Goal: Transaction & Acquisition: Purchase product/service

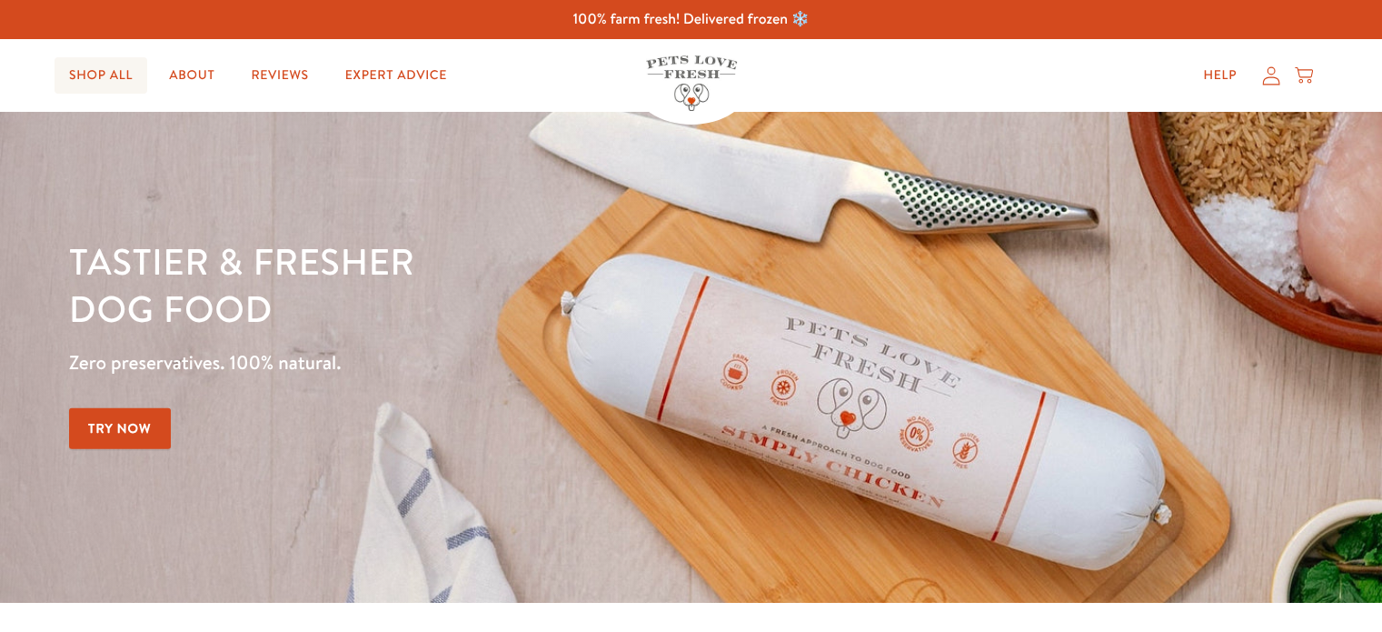
click at [95, 73] on link "Shop All" at bounding box center [101, 75] width 93 height 36
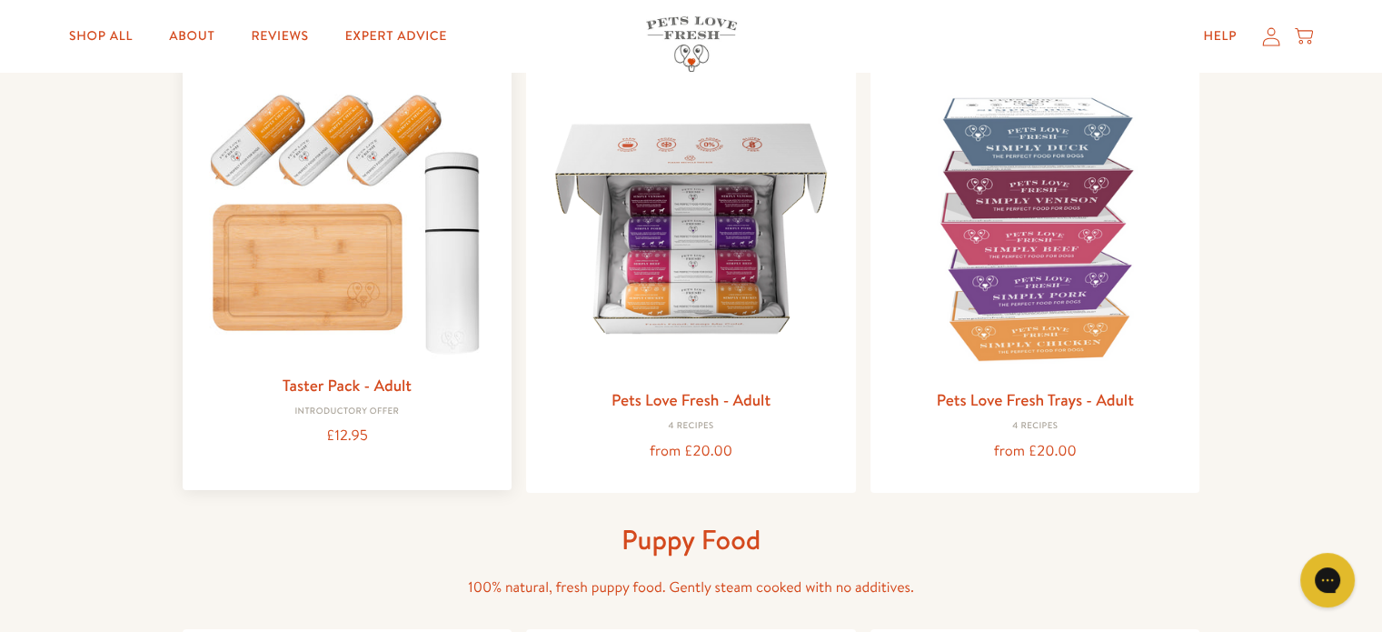
scroll to position [182, 0]
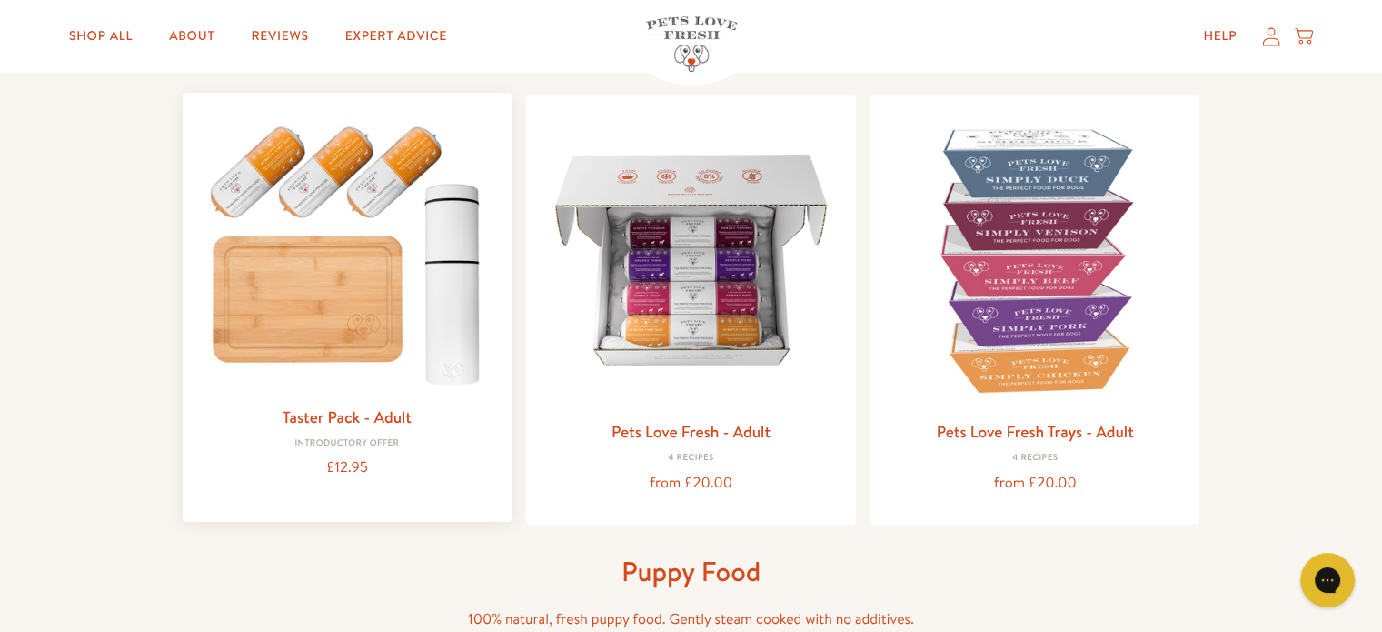
click at [291, 303] on img at bounding box center [347, 251] width 301 height 288
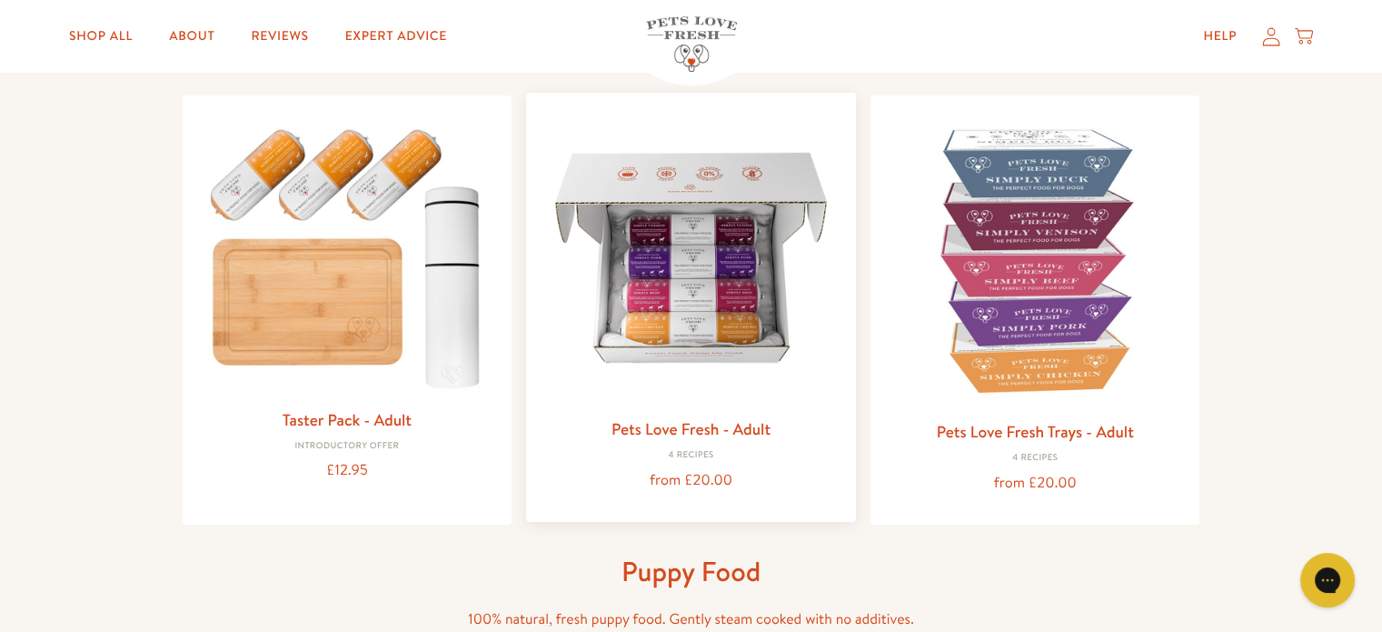
click at [680, 423] on link "Pets Love Fresh - Adult" at bounding box center [691, 428] width 159 height 23
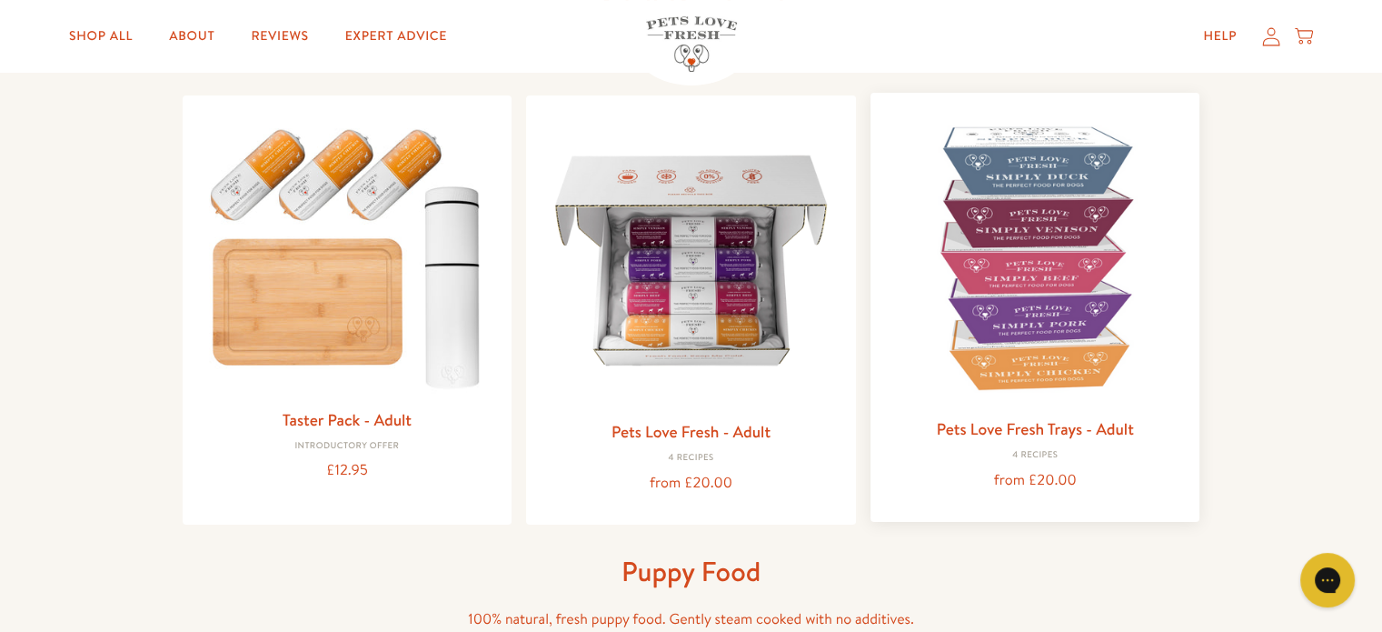
click at [1039, 235] on img at bounding box center [1035, 257] width 301 height 301
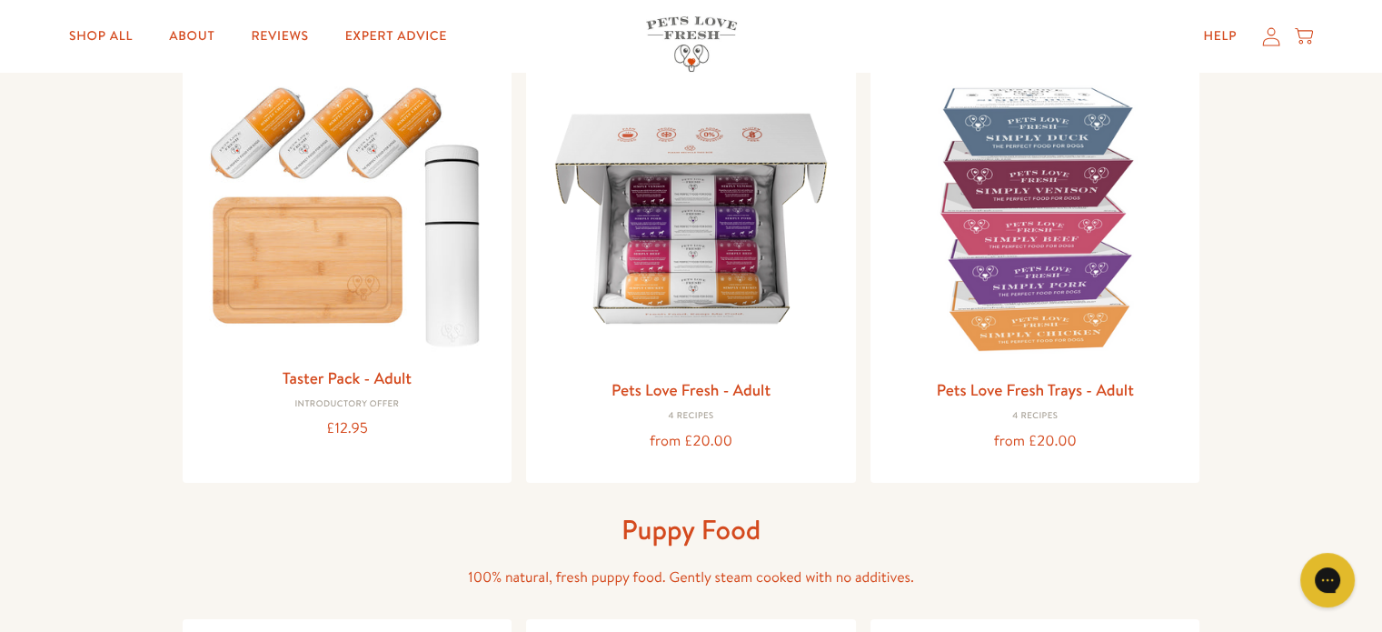
scroll to position [0, 0]
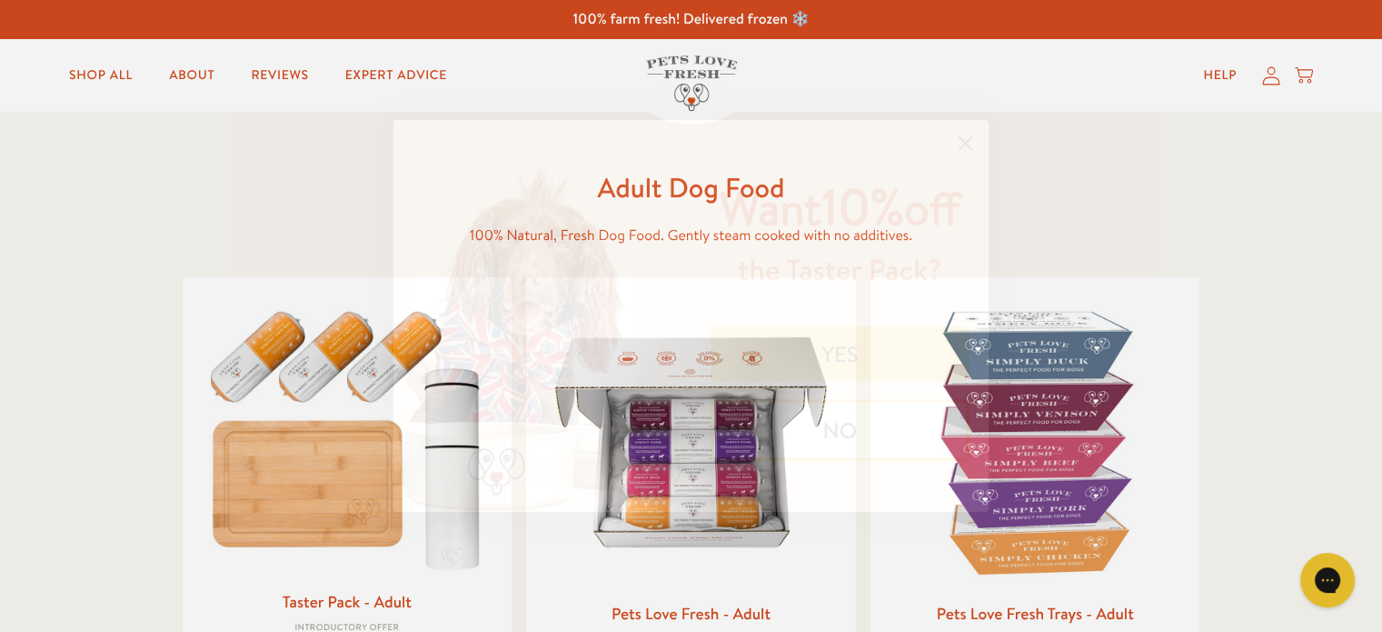
click at [964, 134] on circle "Close dialog" at bounding box center [965, 143] width 30 height 30
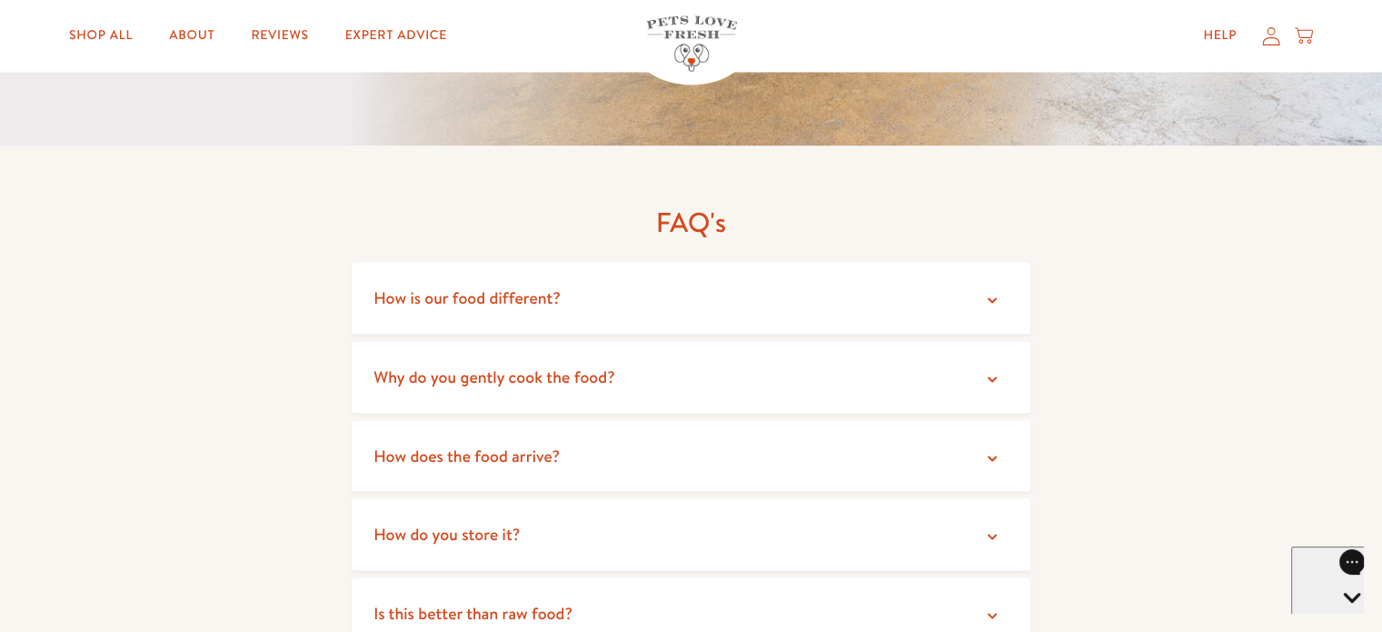
scroll to position [3271, 0]
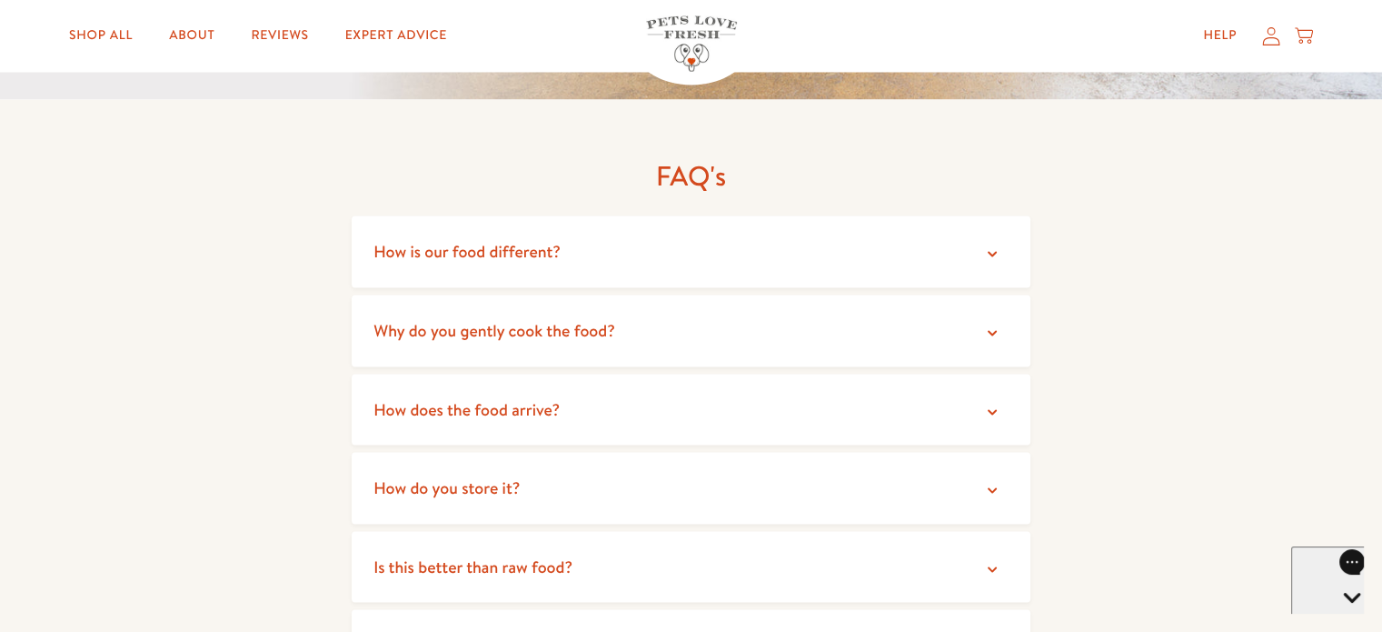
click at [468, 247] on span "How is our food different?" at bounding box center [466, 250] width 187 height 23
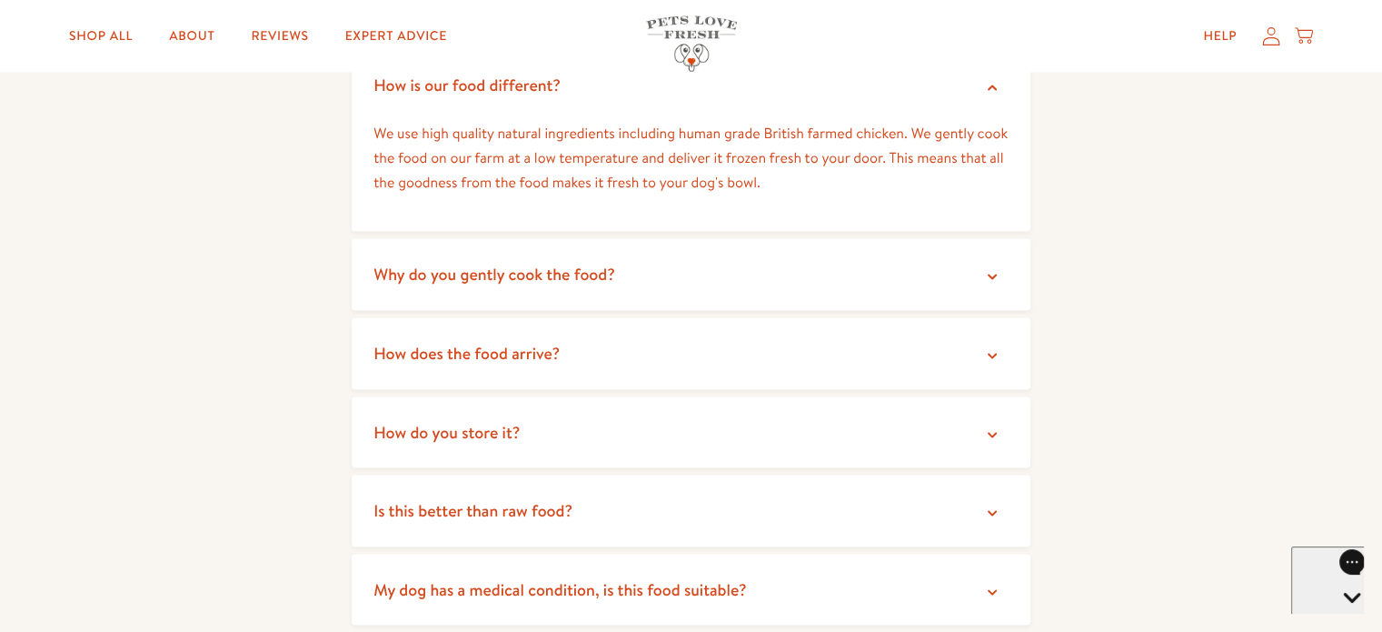
scroll to position [3453, 0]
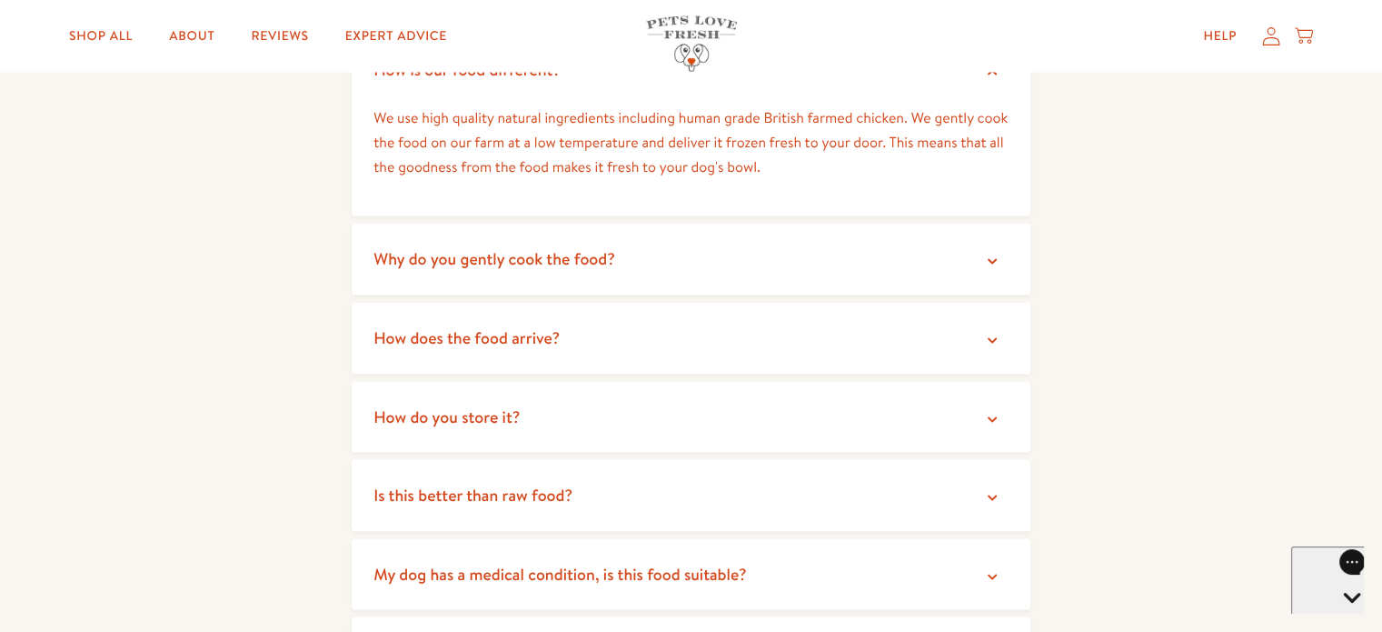
click at [552, 259] on span "Why do you gently cook the food?" at bounding box center [494, 257] width 242 height 23
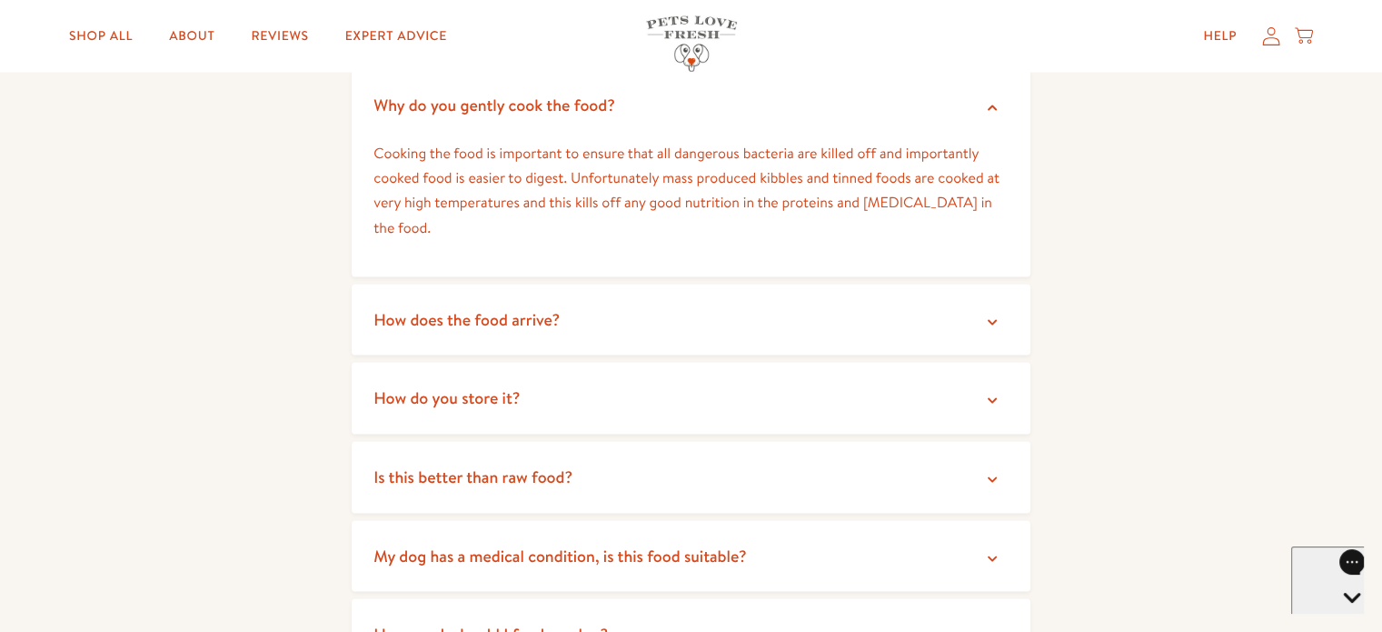
scroll to position [3635, 0]
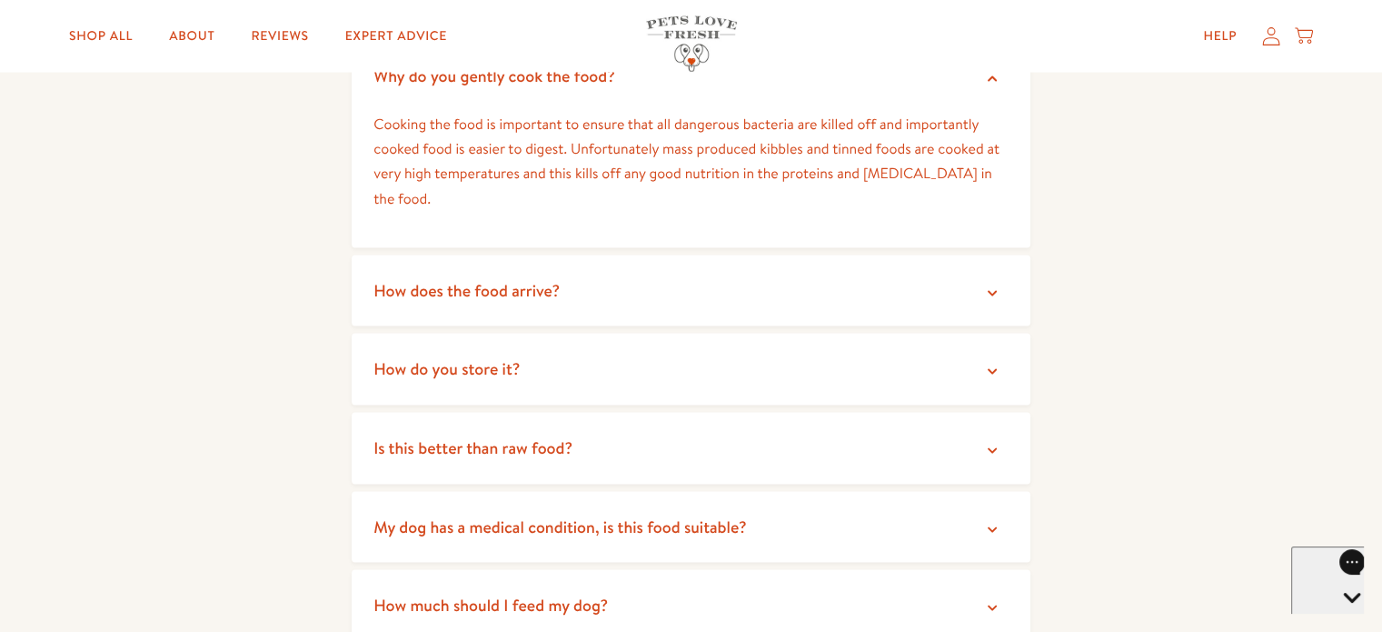
click at [519, 288] on span "How does the food arrive?" at bounding box center [466, 290] width 186 height 23
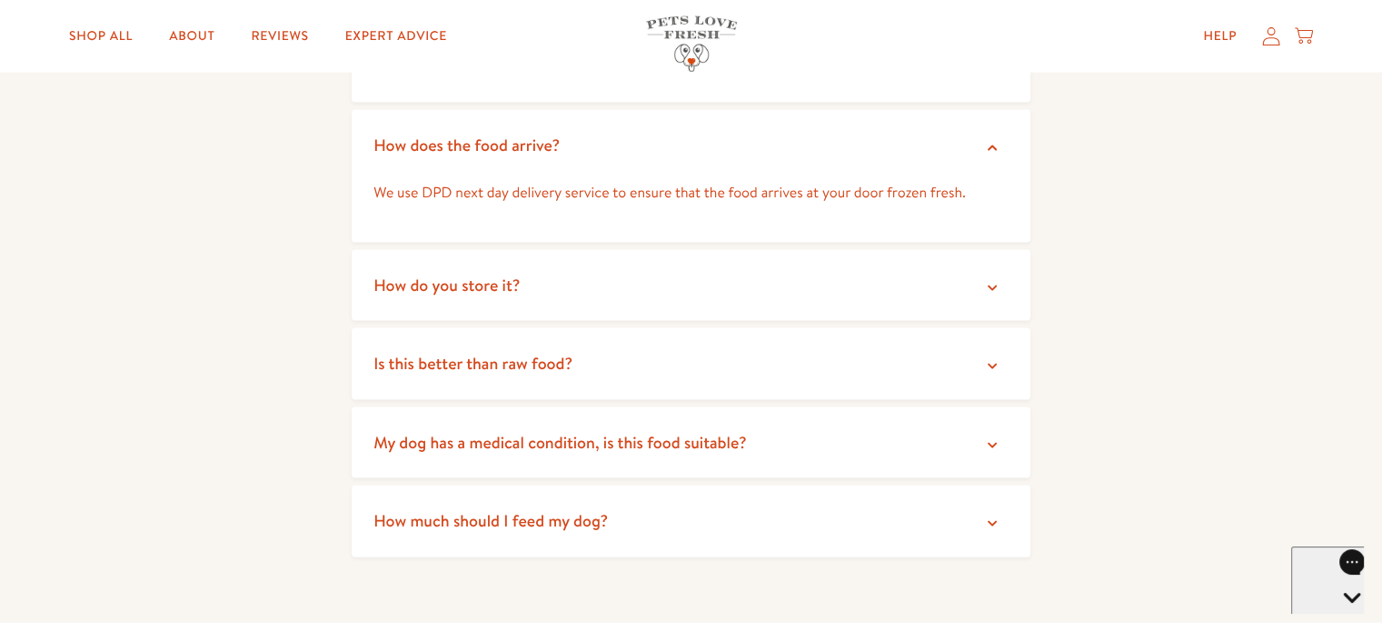
scroll to position [3816, 0]
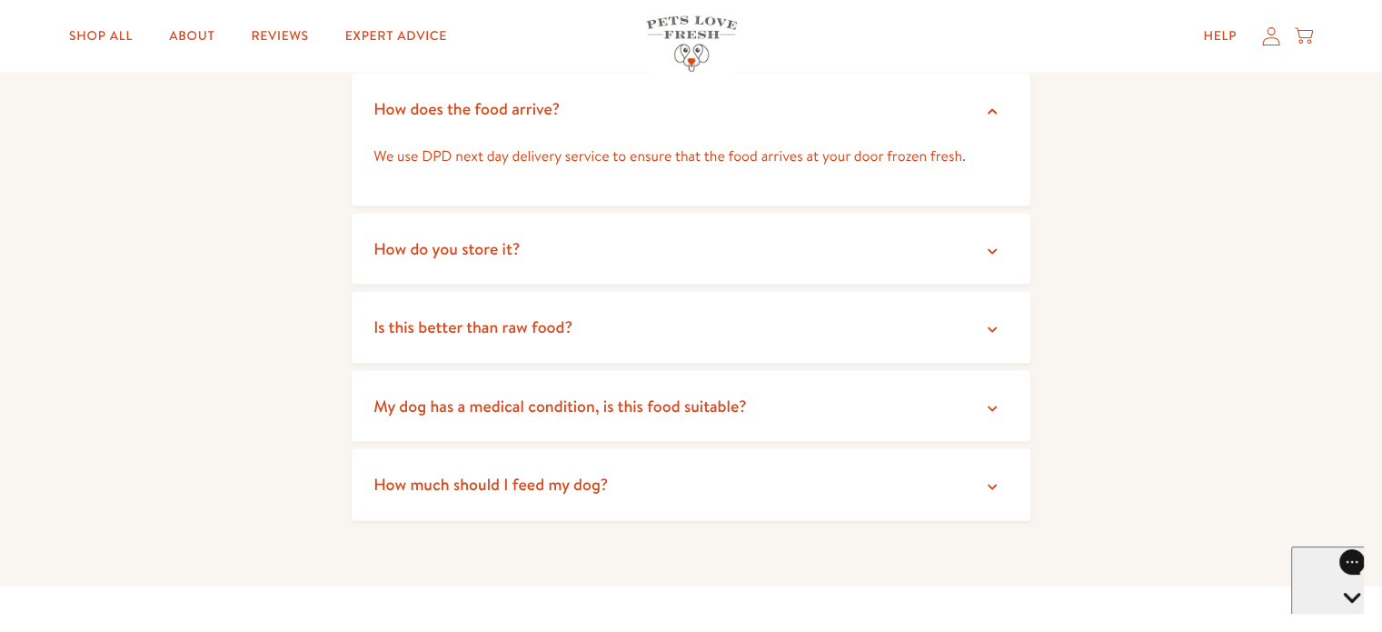
click at [456, 251] on span "How do you store it?" at bounding box center [446, 248] width 146 height 23
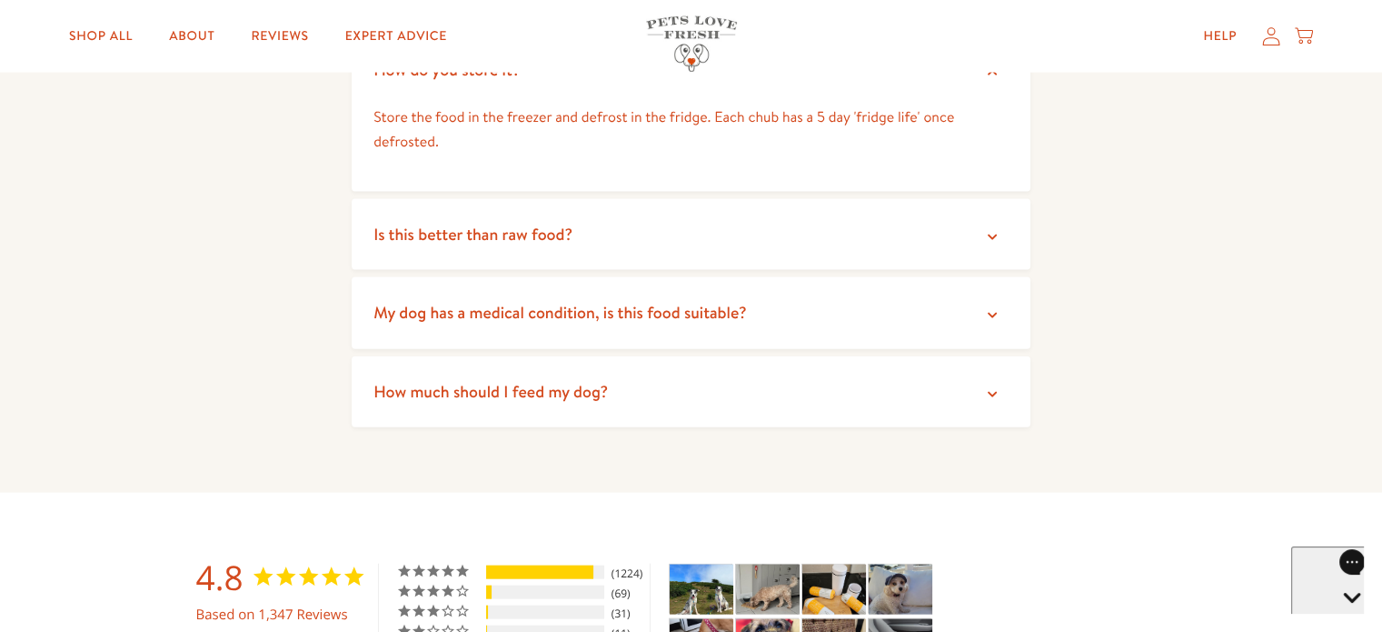
scroll to position [3998, 0]
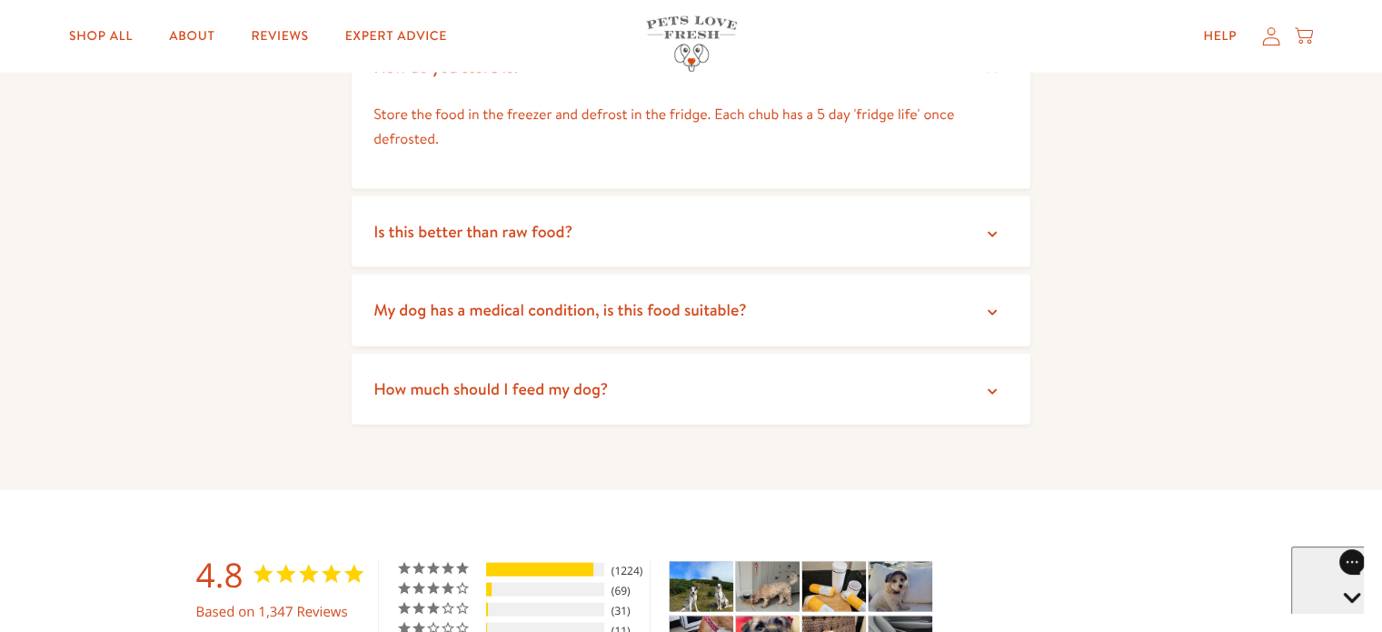
click at [505, 386] on span "How much should I feed my dog?" at bounding box center [490, 388] width 234 height 23
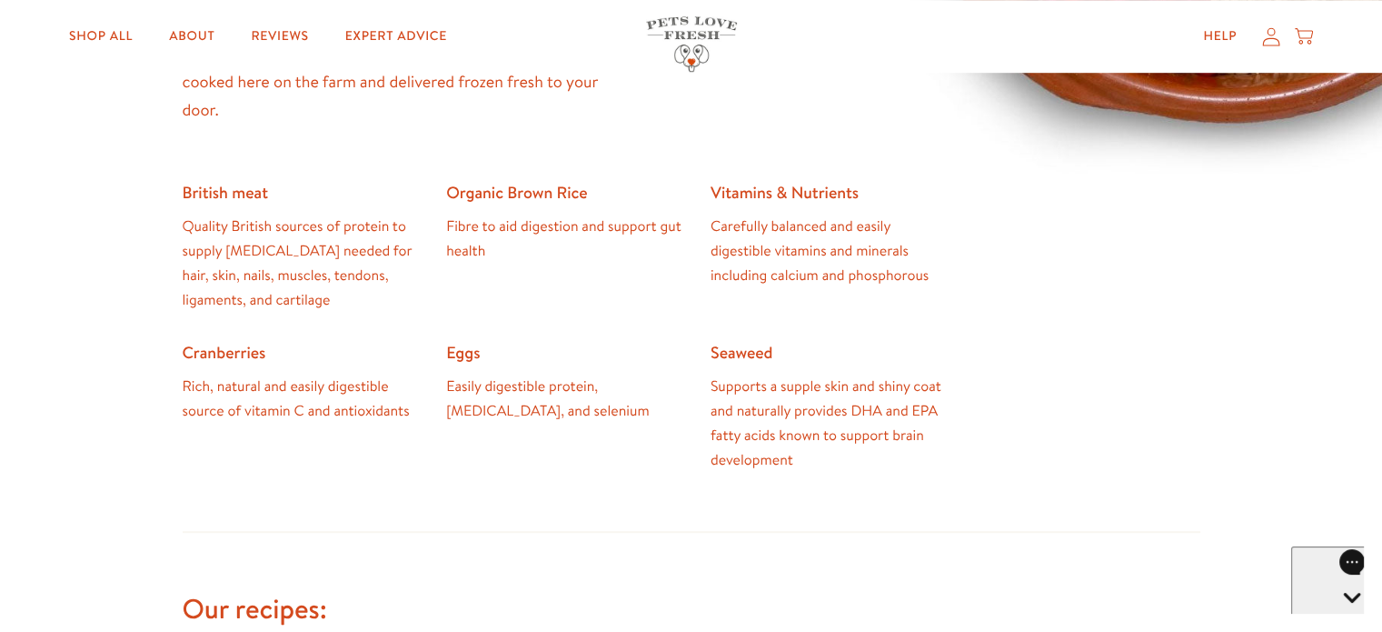
scroll to position [727, 0]
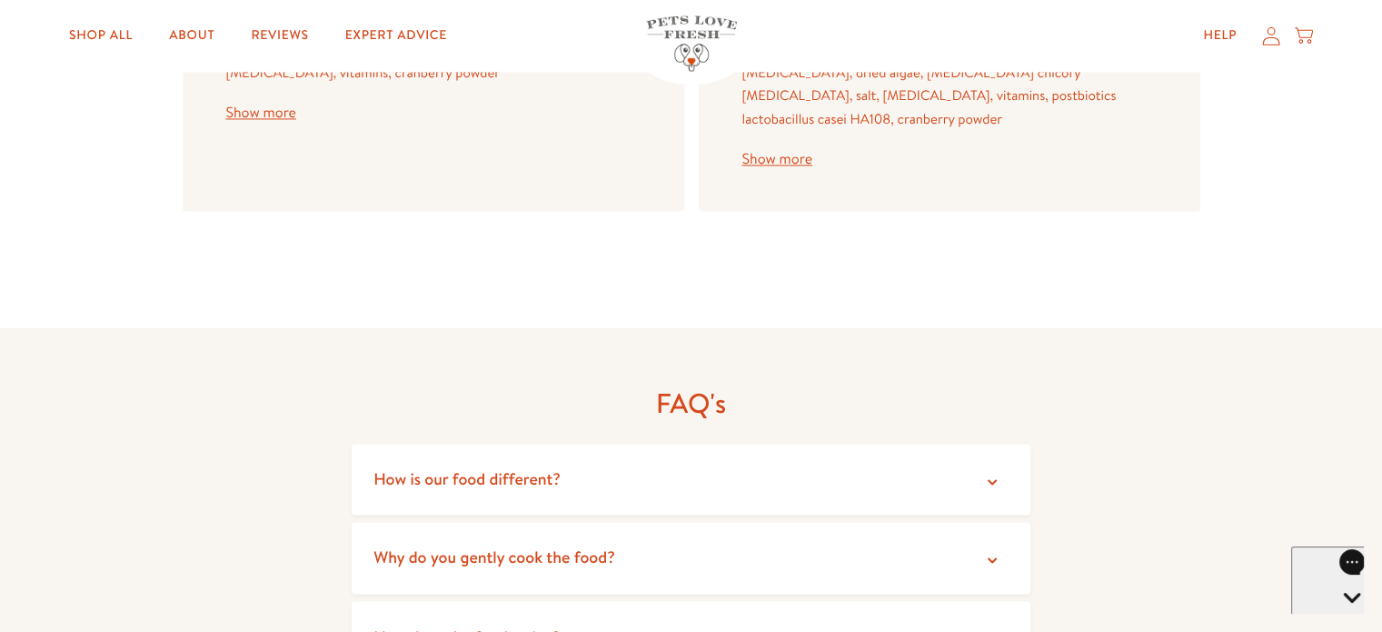
scroll to position [2544, 0]
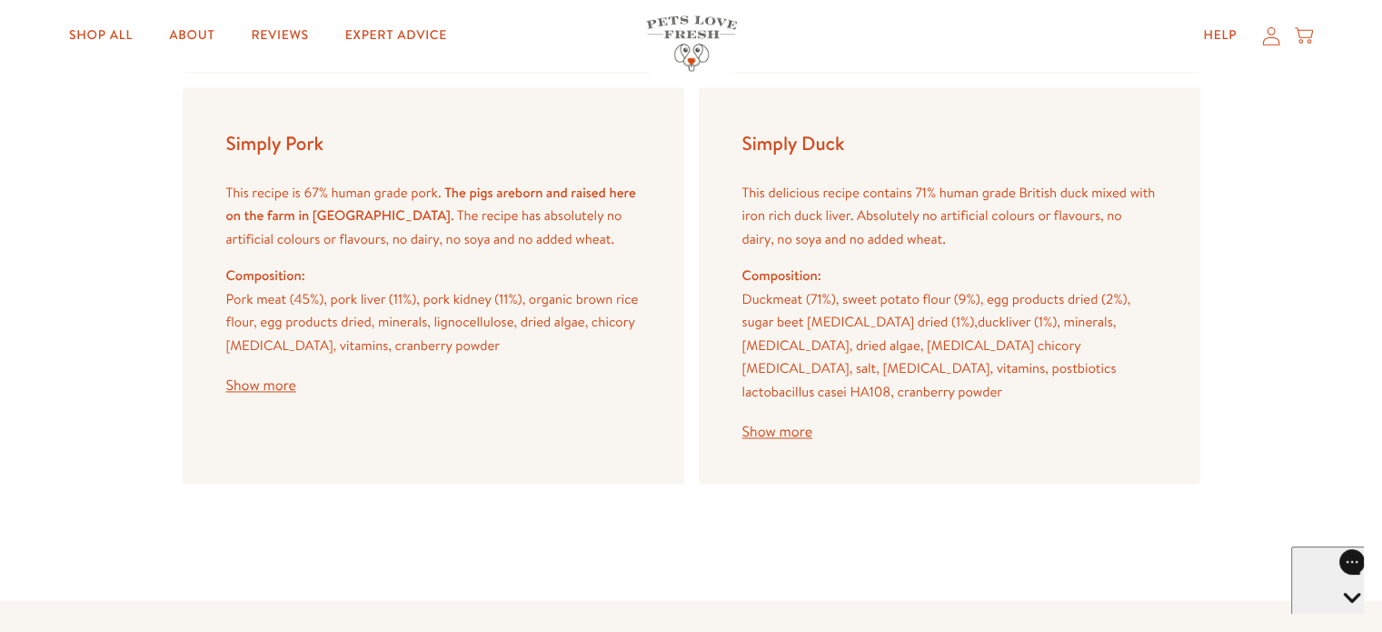
click at [767, 424] on button "Show more" at bounding box center [777, 431] width 70 height 15
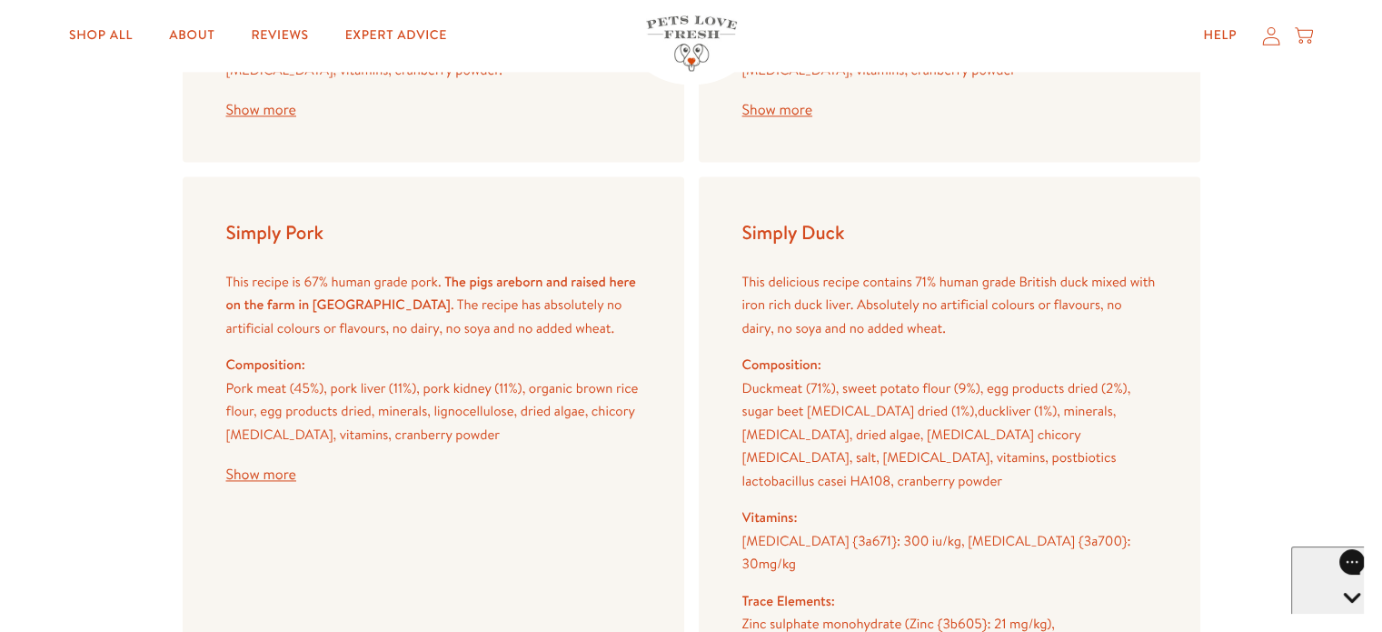
scroll to position [2453, 0]
click at [251, 471] on button "Show more" at bounding box center [261, 476] width 70 height 15
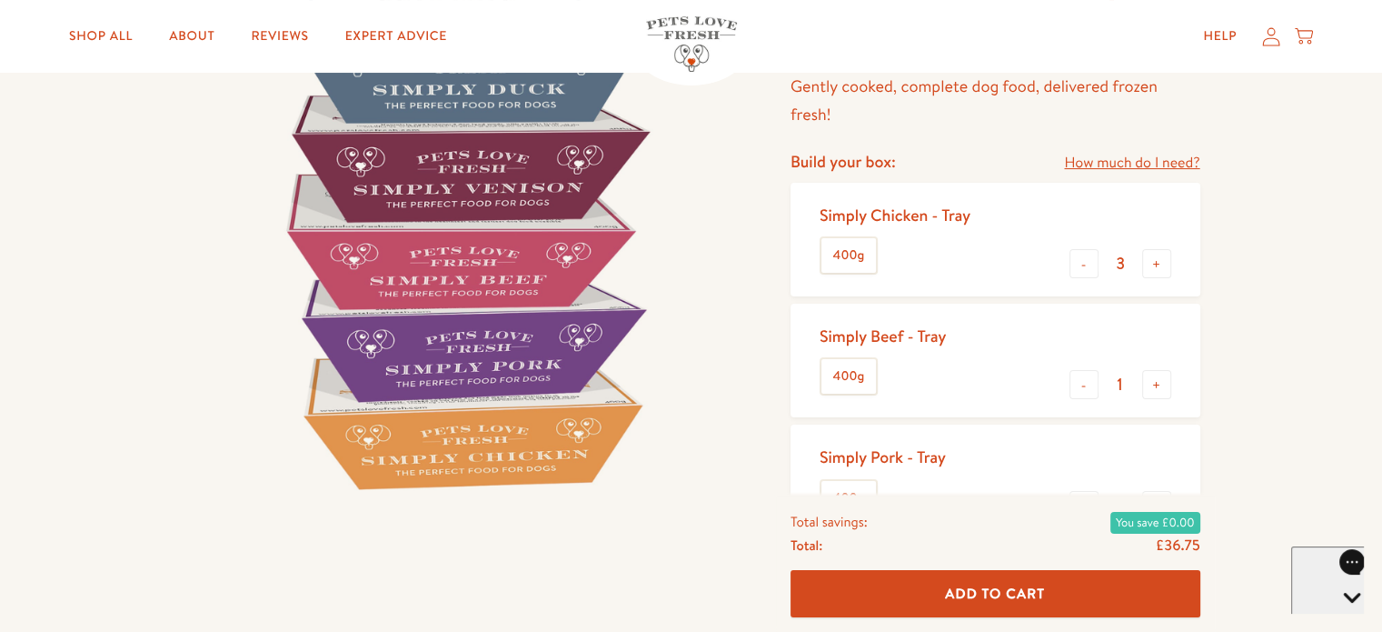
scroll to position [91, 0]
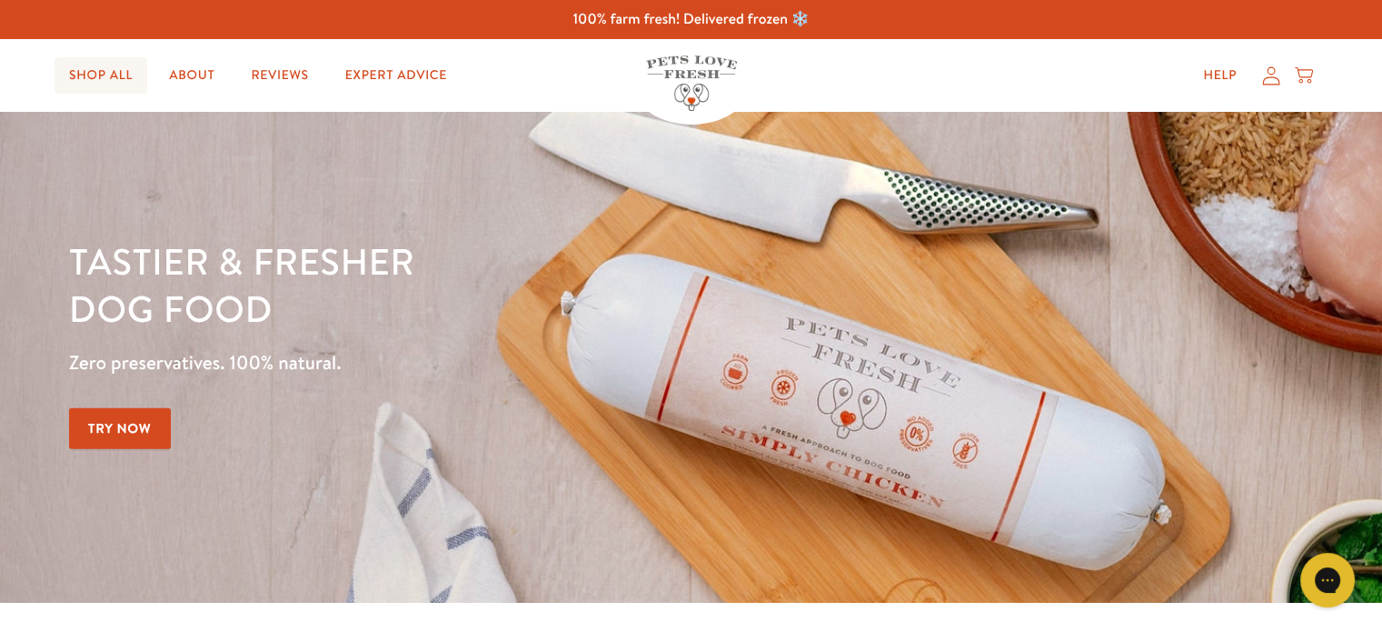
click at [102, 75] on link "Shop All" at bounding box center [101, 75] width 93 height 36
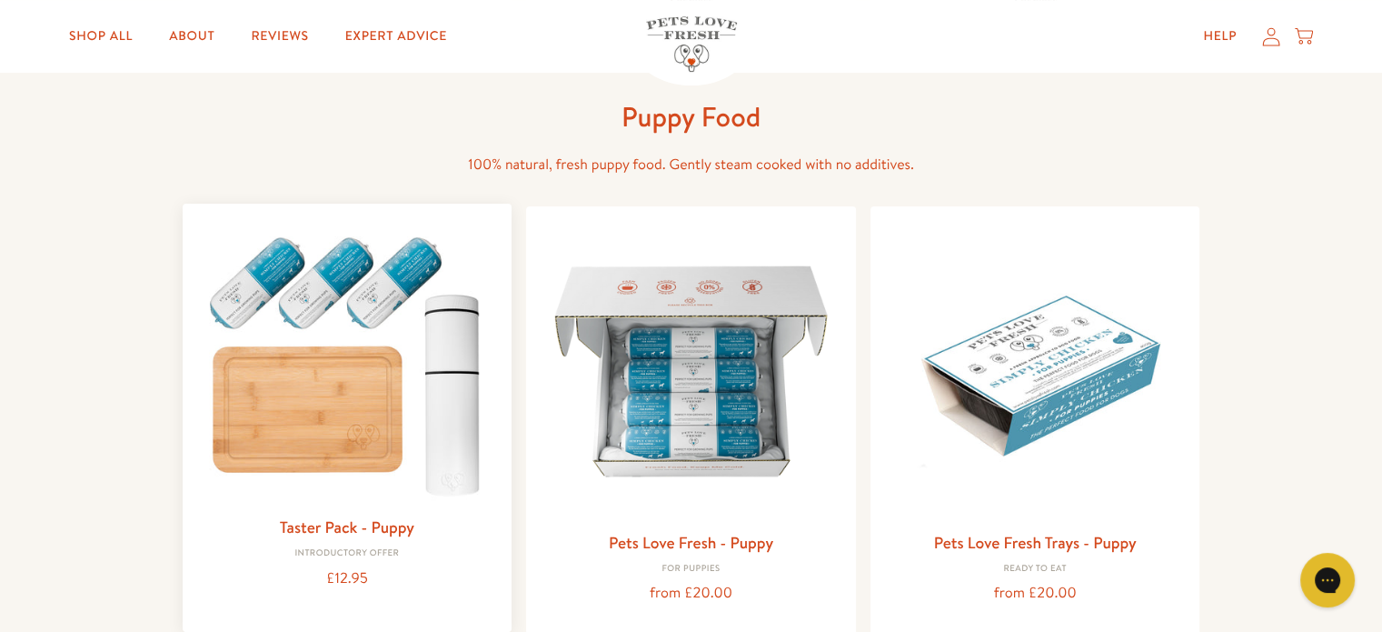
scroll to position [273, 0]
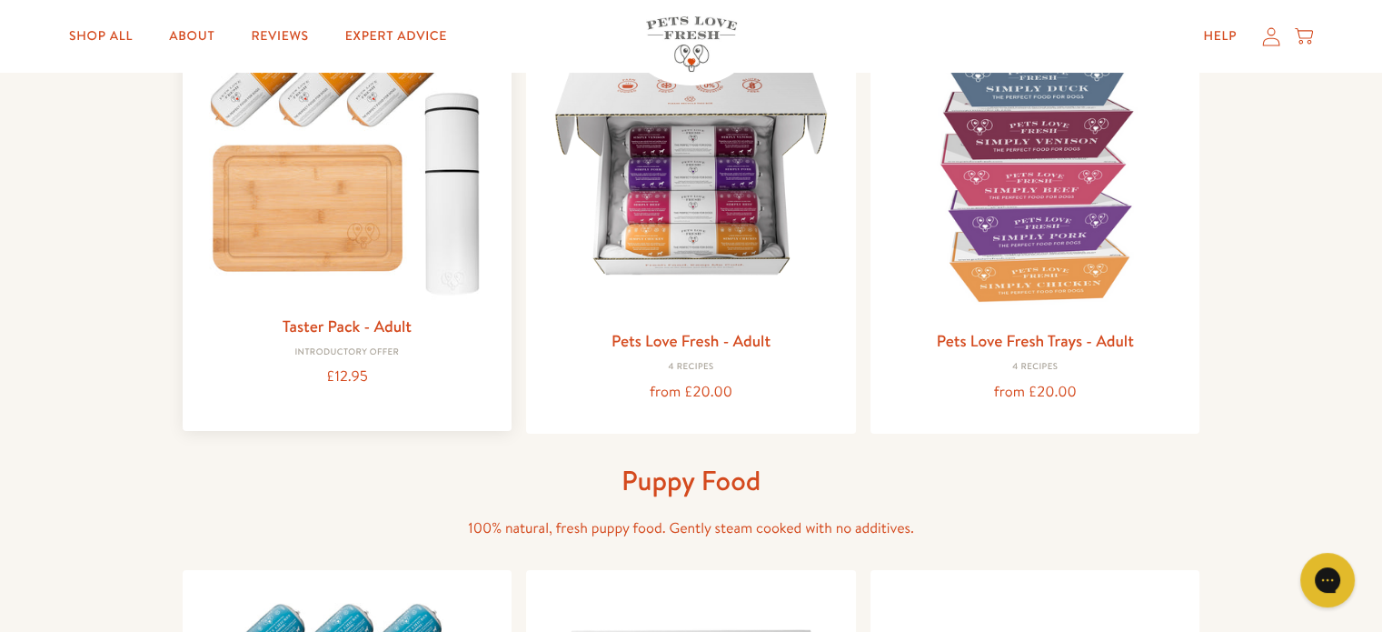
click at [313, 225] on img at bounding box center [347, 160] width 301 height 288
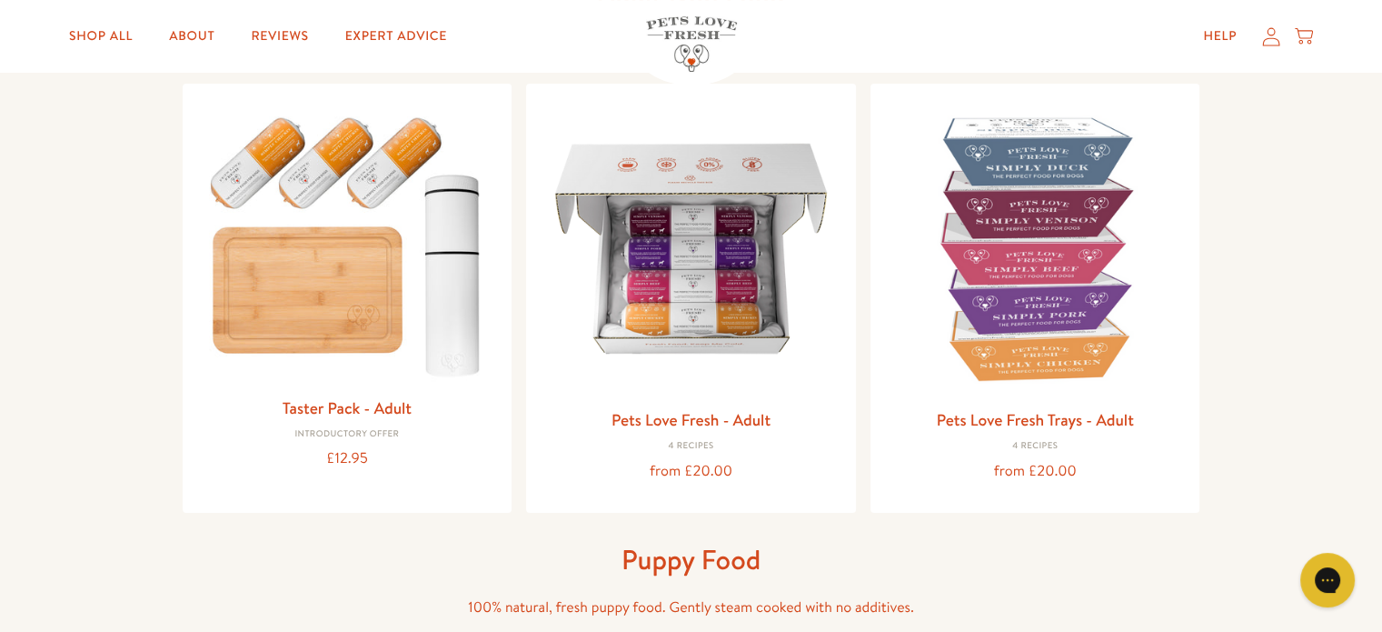
scroll to position [182, 0]
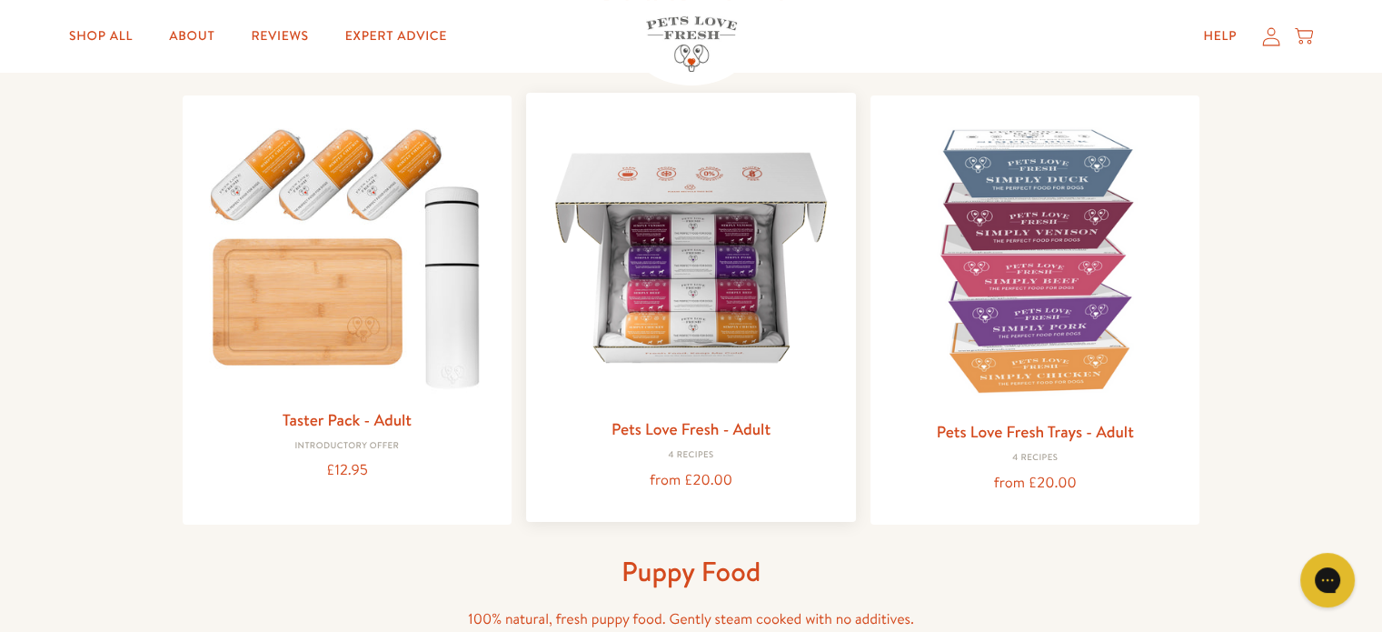
click at [680, 430] on link "Pets Love Fresh - Adult" at bounding box center [691, 428] width 159 height 23
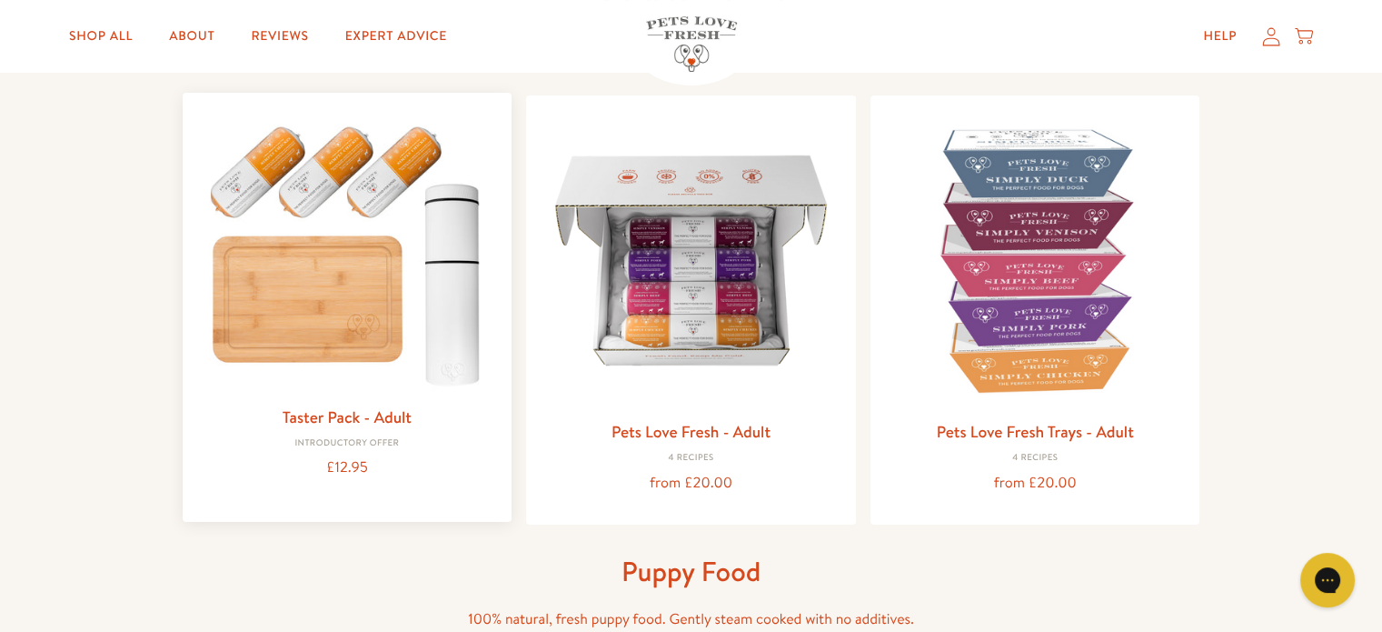
click at [320, 304] on img at bounding box center [347, 251] width 301 height 288
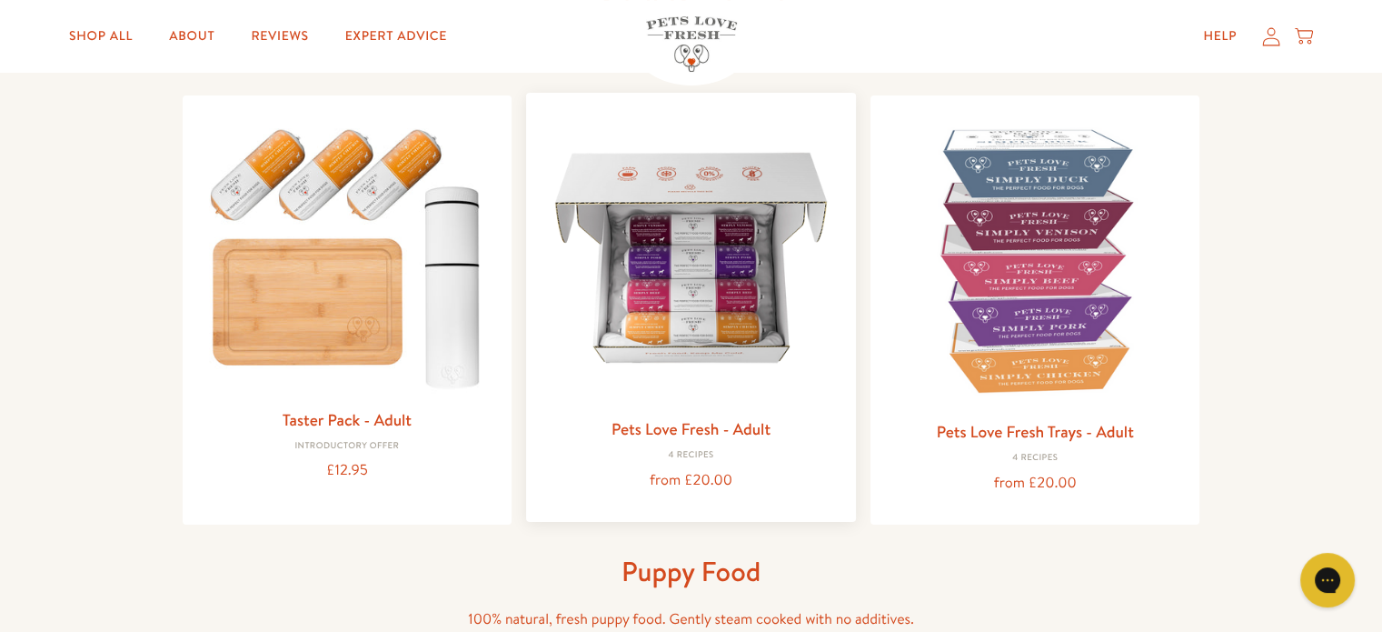
click at [697, 287] on img at bounding box center [691, 257] width 301 height 301
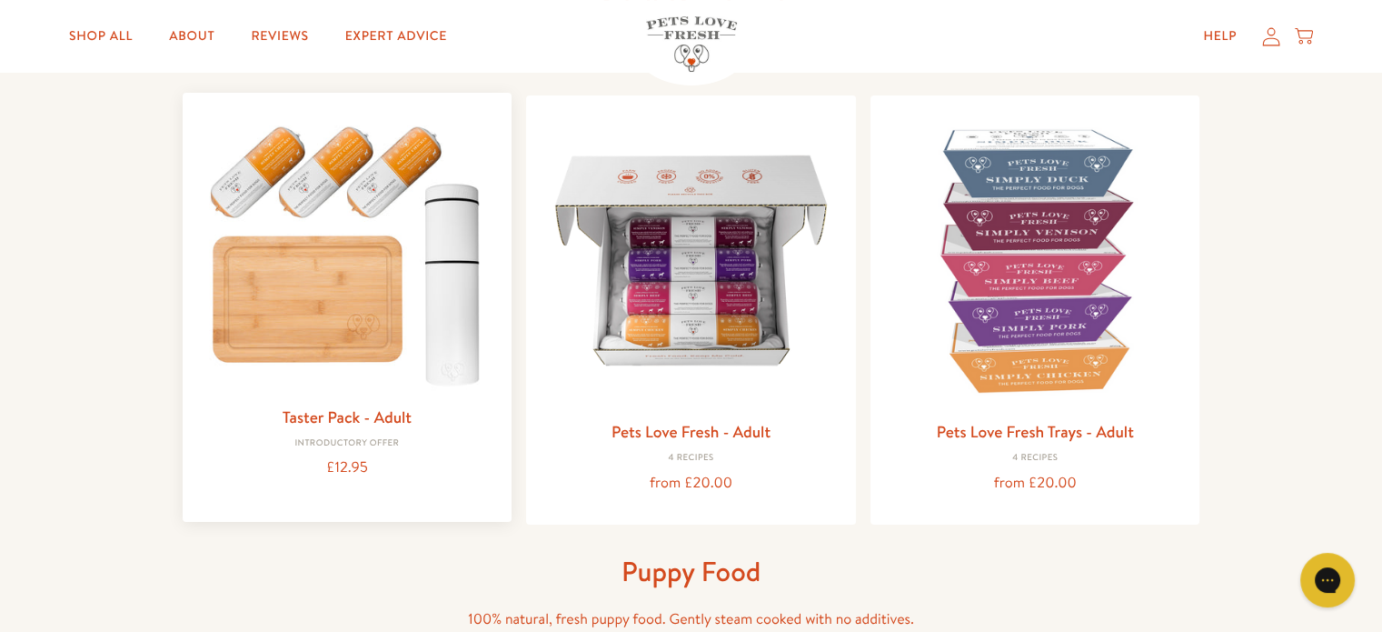
click at [305, 311] on img at bounding box center [347, 251] width 301 height 288
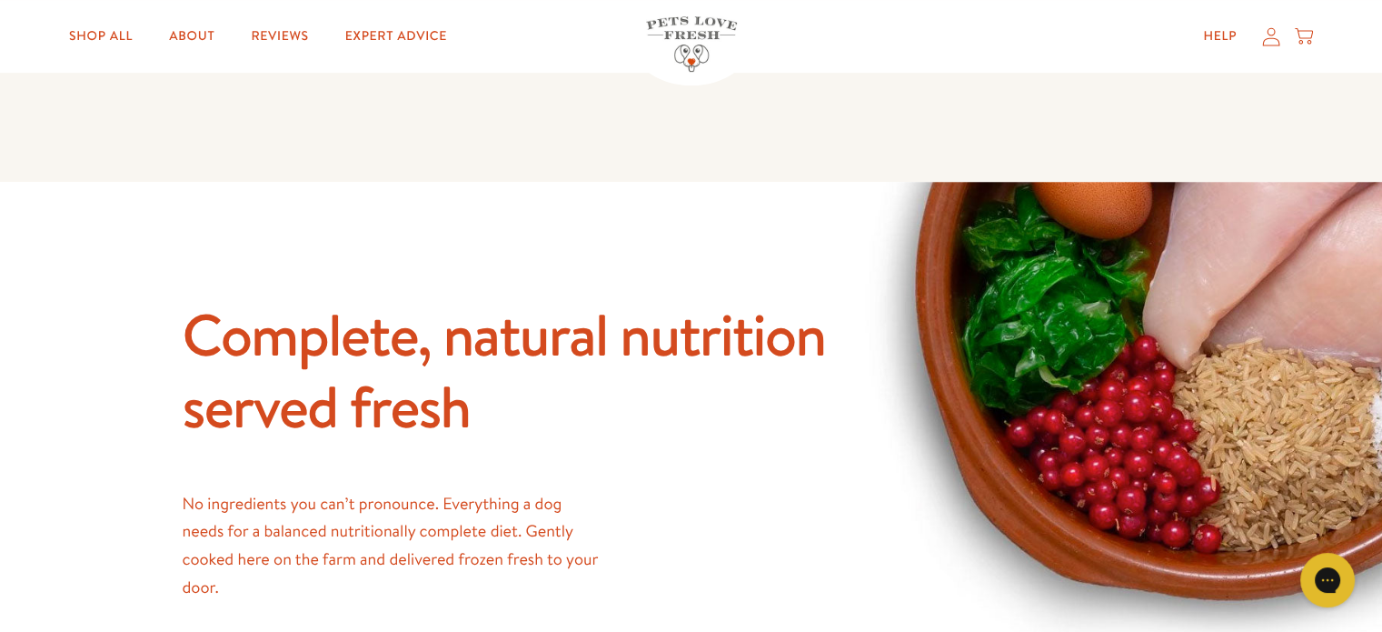
scroll to position [636, 0]
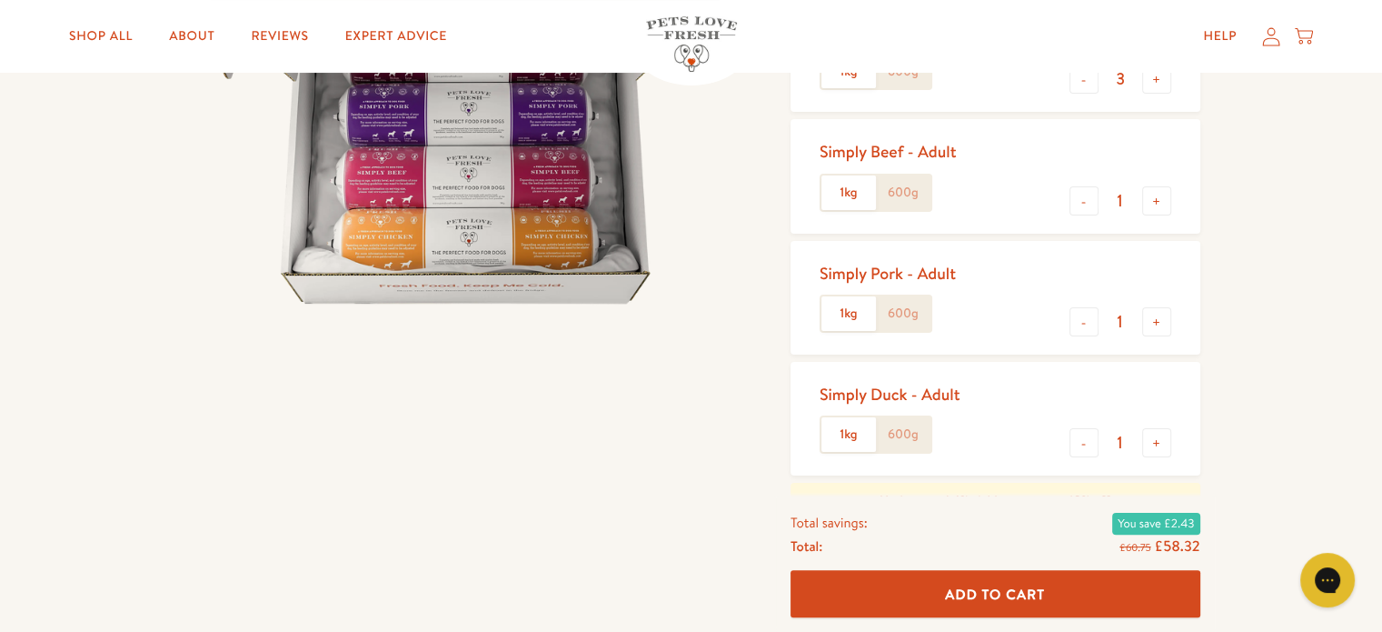
scroll to position [454, 0]
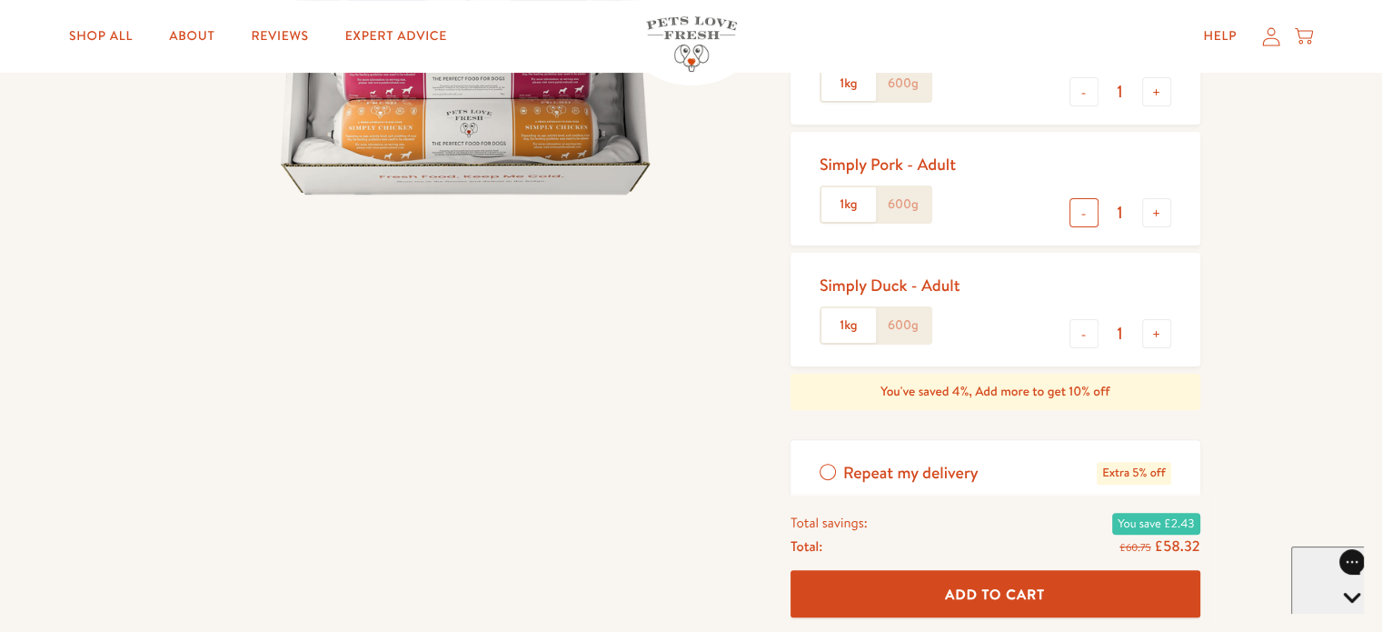
click at [1083, 214] on button "-" at bounding box center [1083, 212] width 29 height 29
type input "0"
click at [620, 355] on div at bounding box center [479, 242] width 593 height 1052
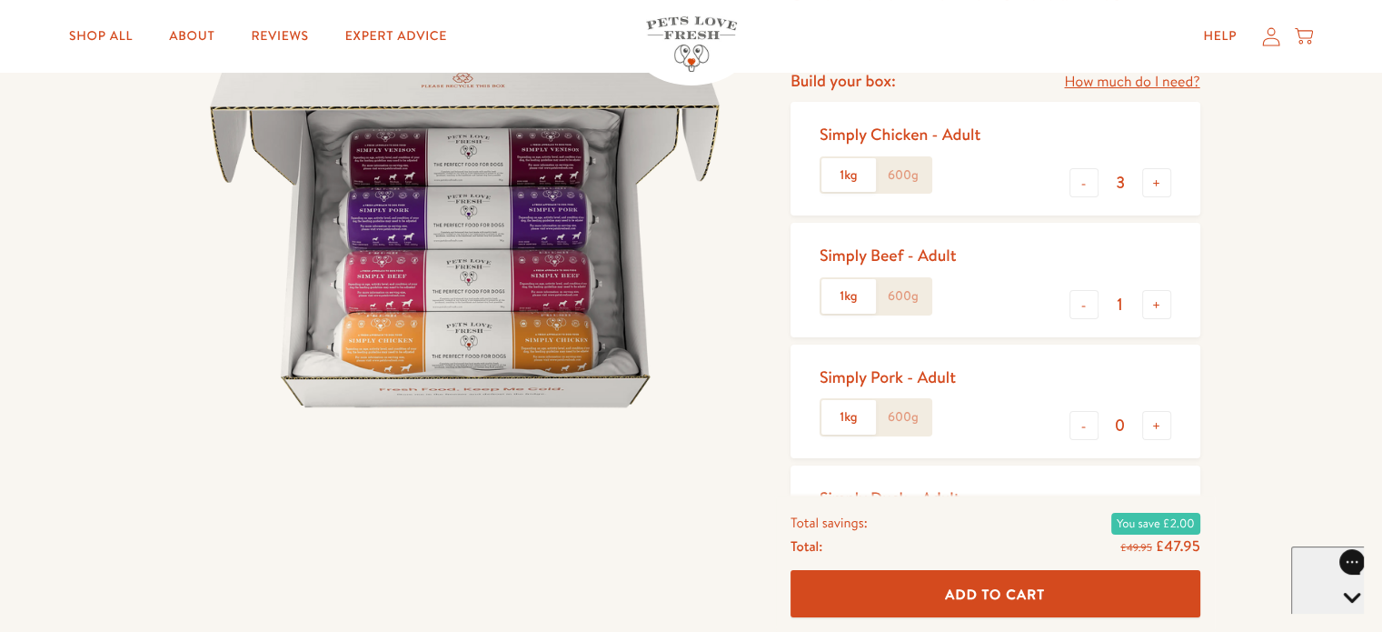
scroll to position [273, 0]
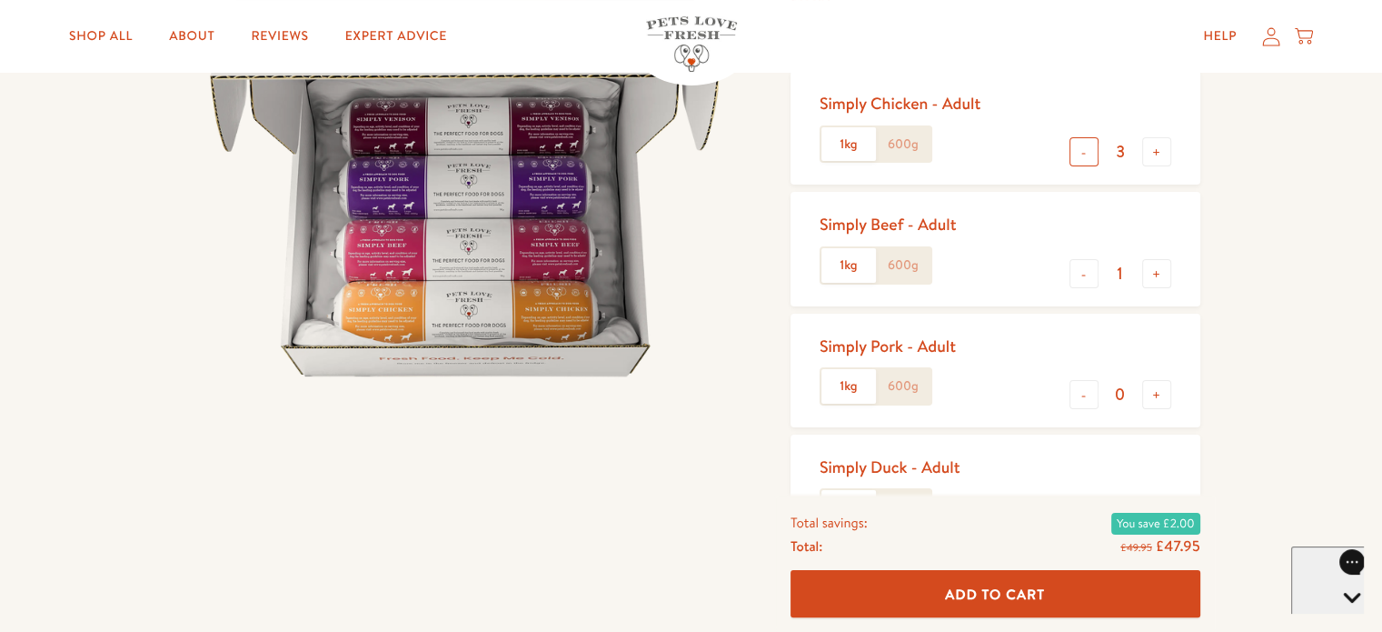
click at [1076, 148] on button "-" at bounding box center [1083, 151] width 29 height 29
type input "1"
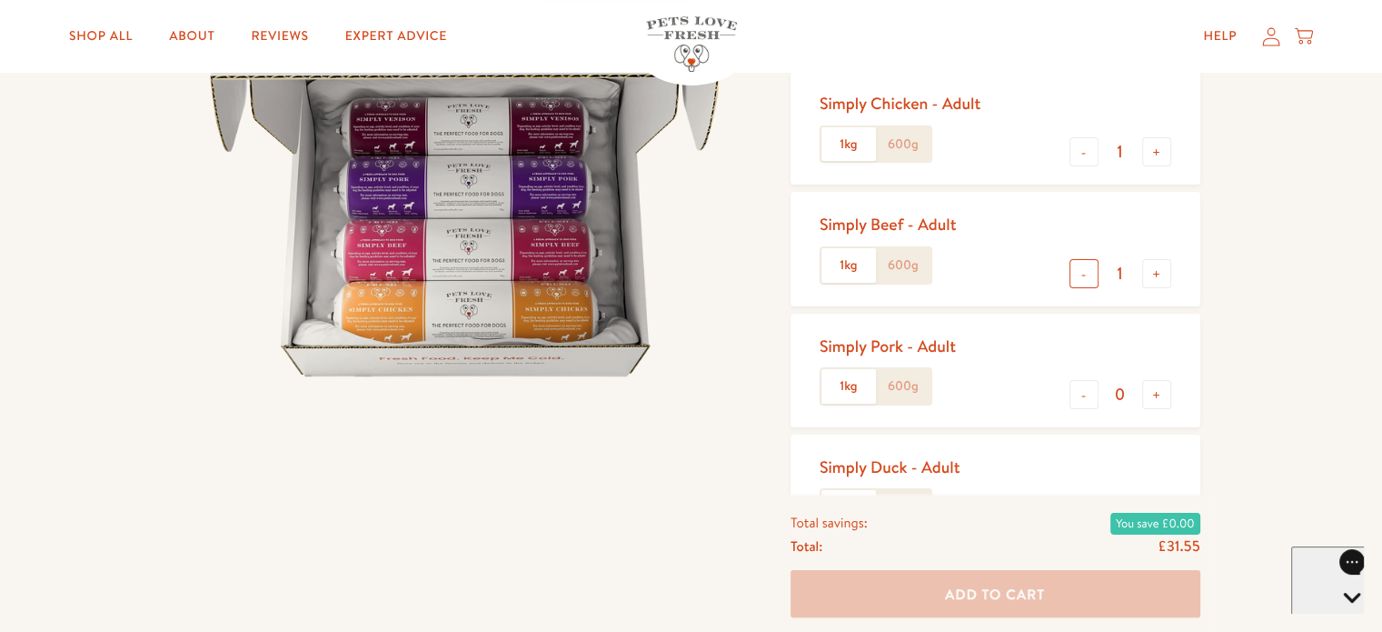
click at [1082, 275] on button "-" at bounding box center [1083, 273] width 29 height 29
type input "0"
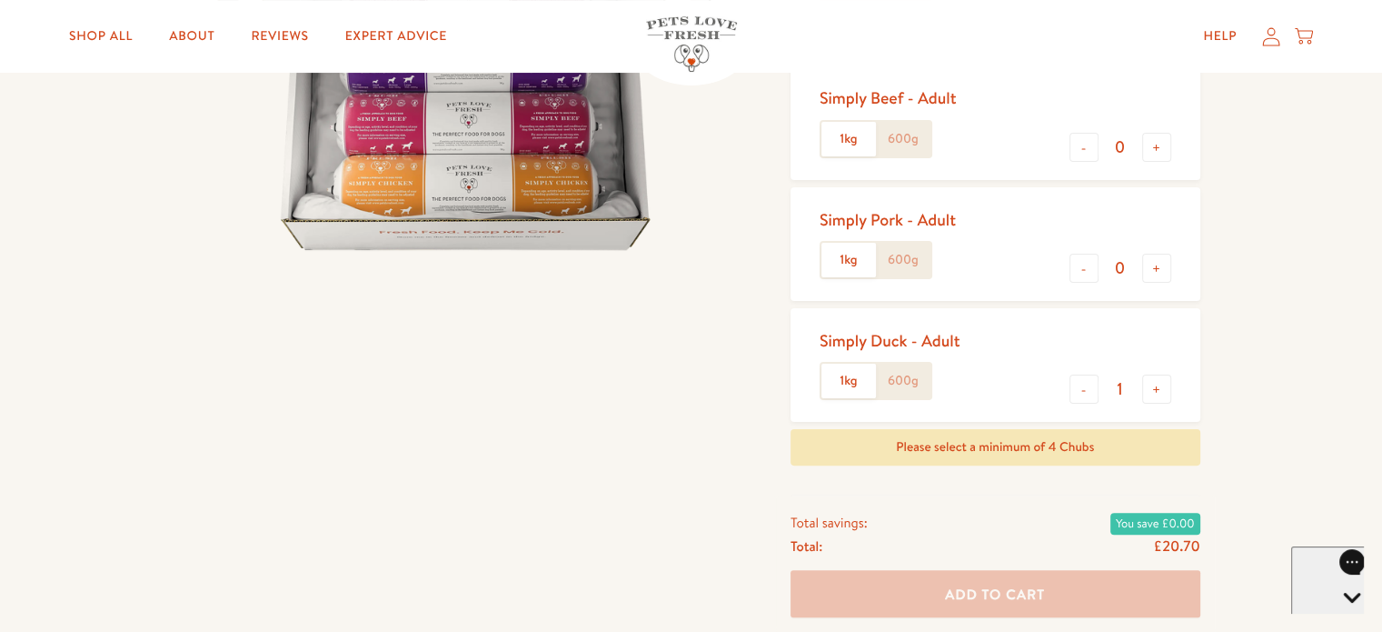
scroll to position [454, 0]
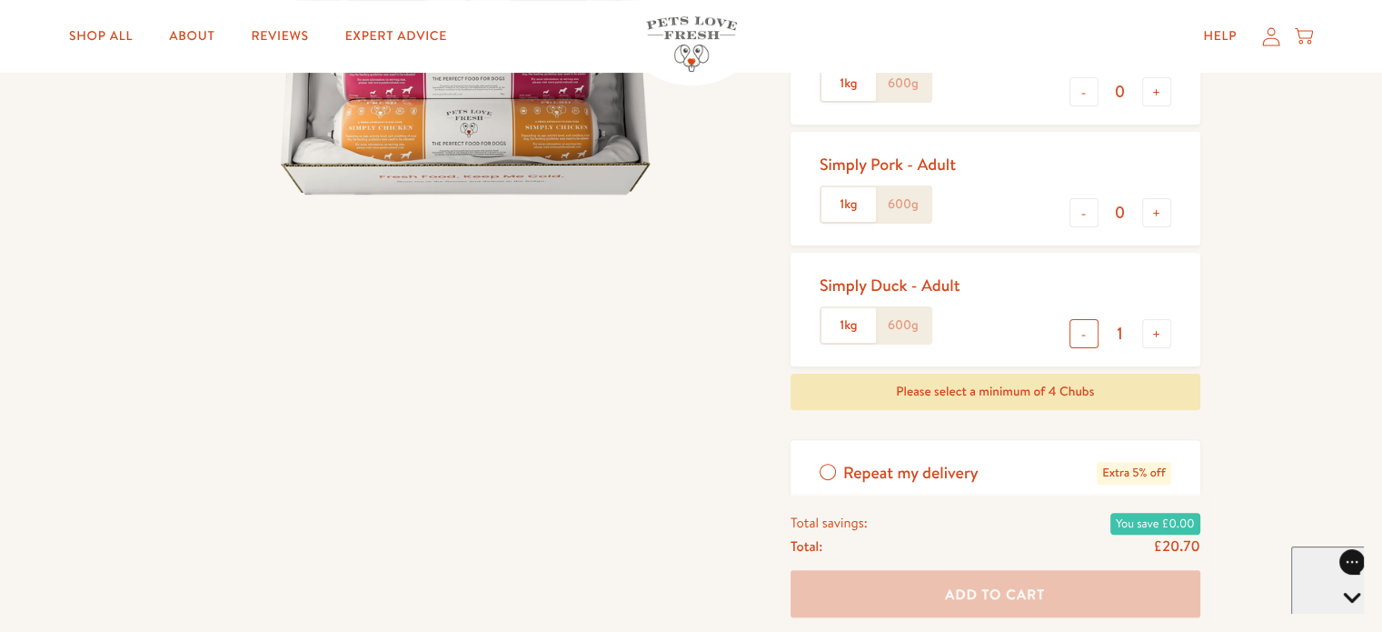
click at [1076, 333] on button "-" at bounding box center [1083, 333] width 29 height 29
type input "0"
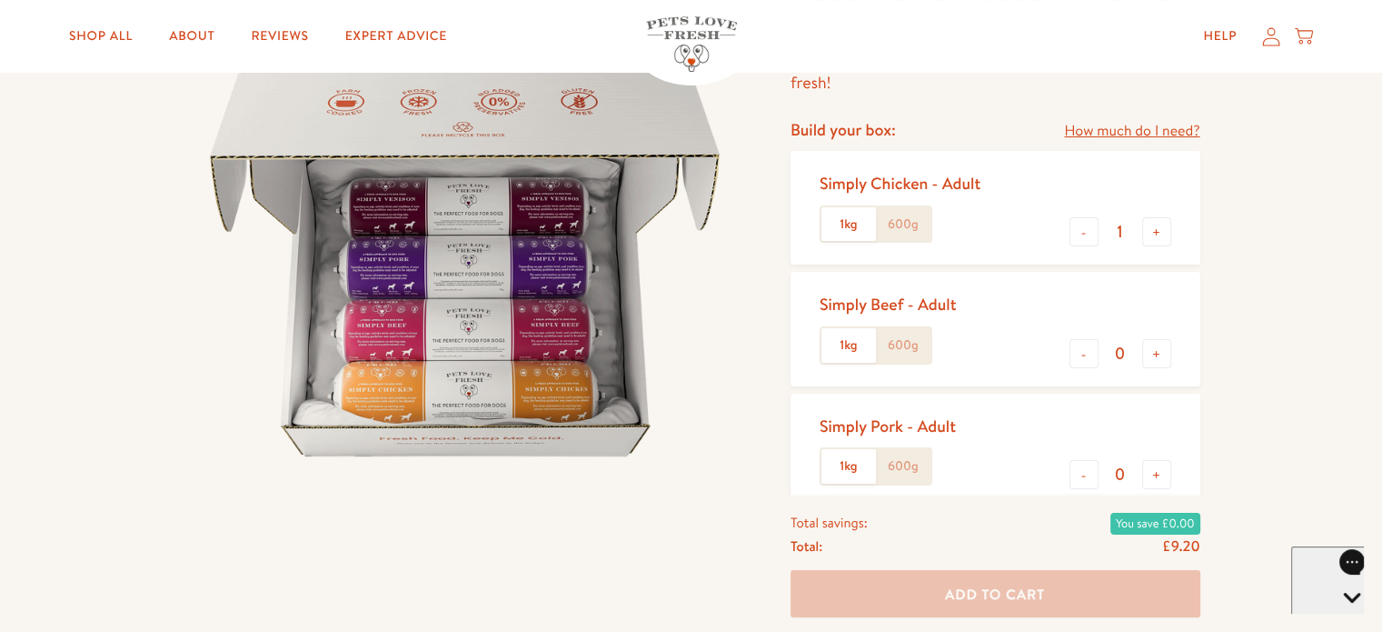
scroll to position [182, 0]
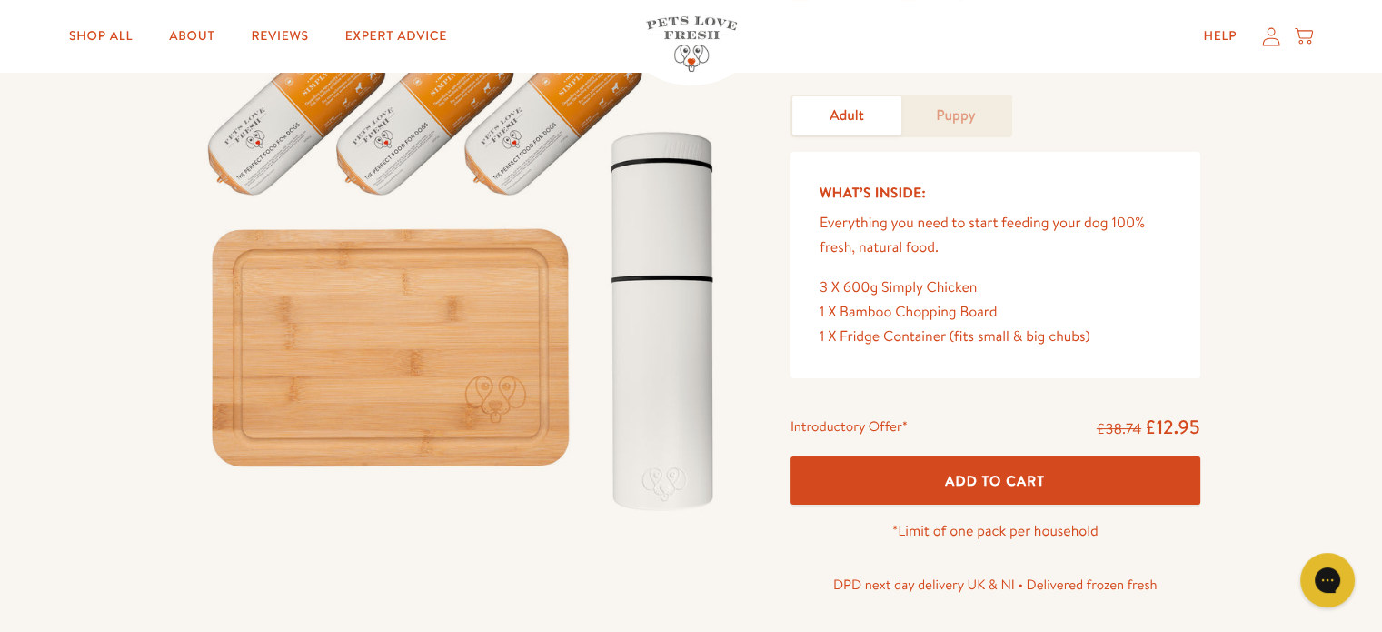
click at [998, 479] on span "Add To Cart" at bounding box center [995, 480] width 100 height 19
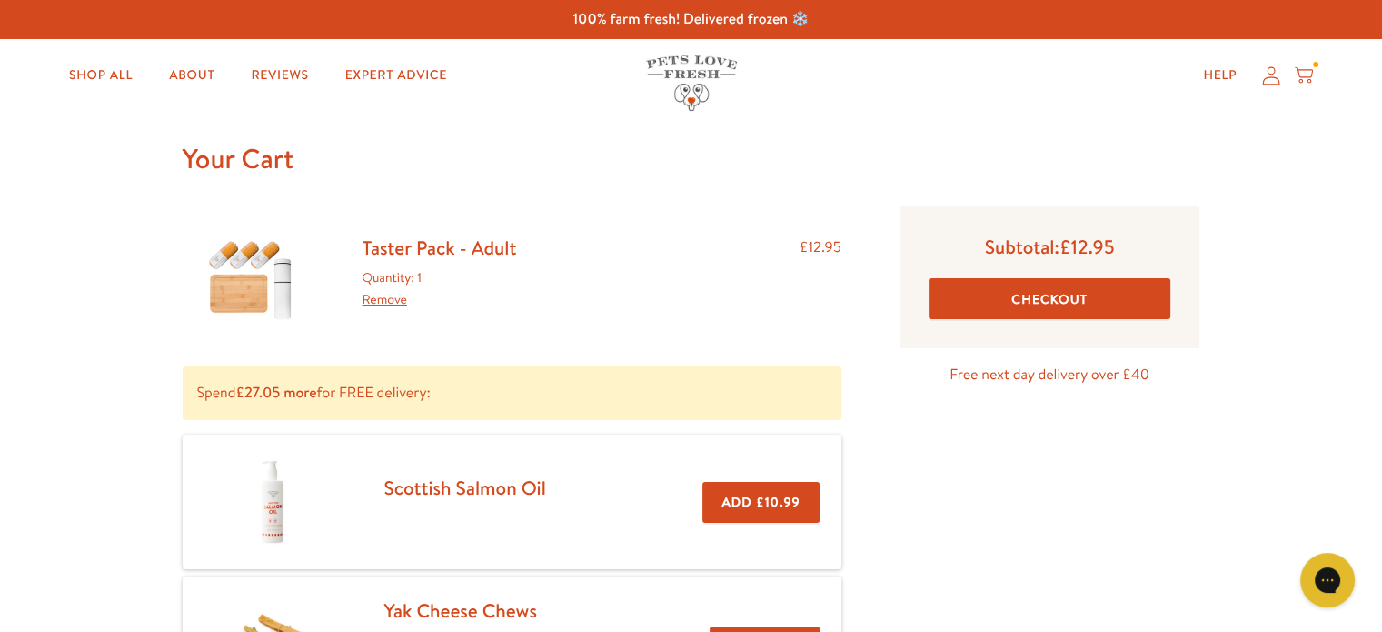
click at [1045, 301] on button "Checkout" at bounding box center [1050, 298] width 243 height 41
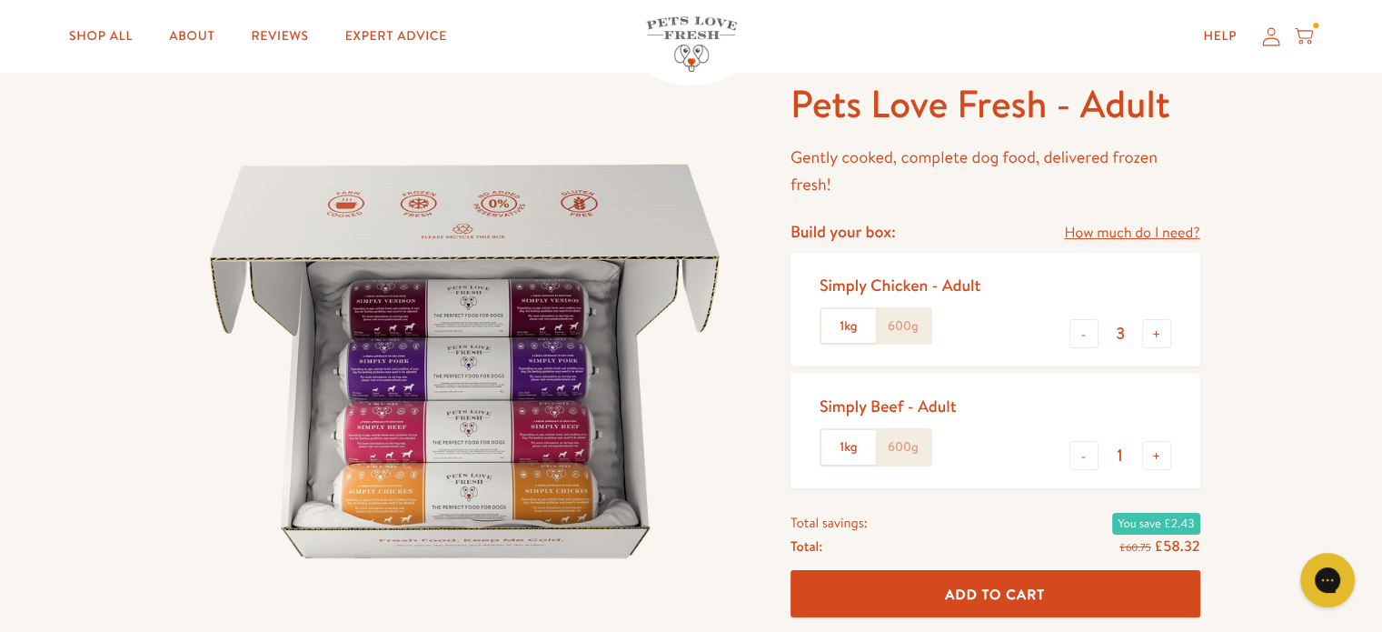
scroll to position [182, 0]
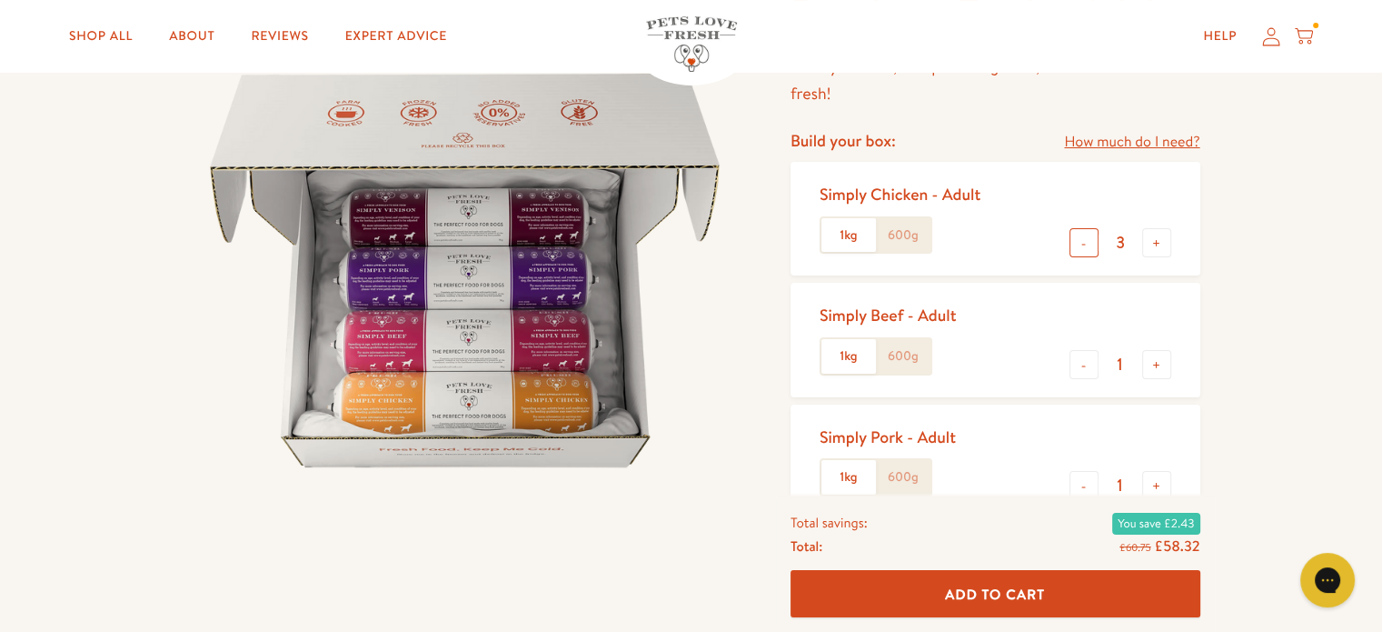
click at [1078, 246] on button "-" at bounding box center [1083, 242] width 29 height 29
type input "1"
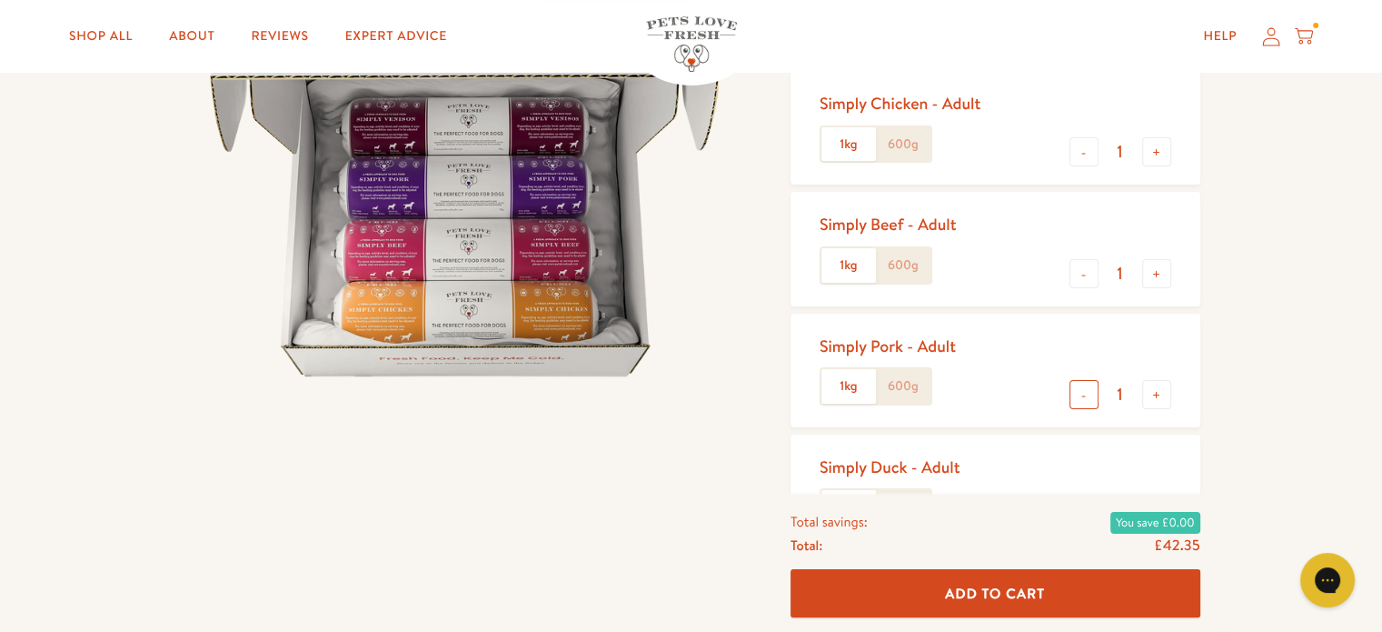
click at [1079, 393] on button "-" at bounding box center [1083, 394] width 29 height 29
type input "0"
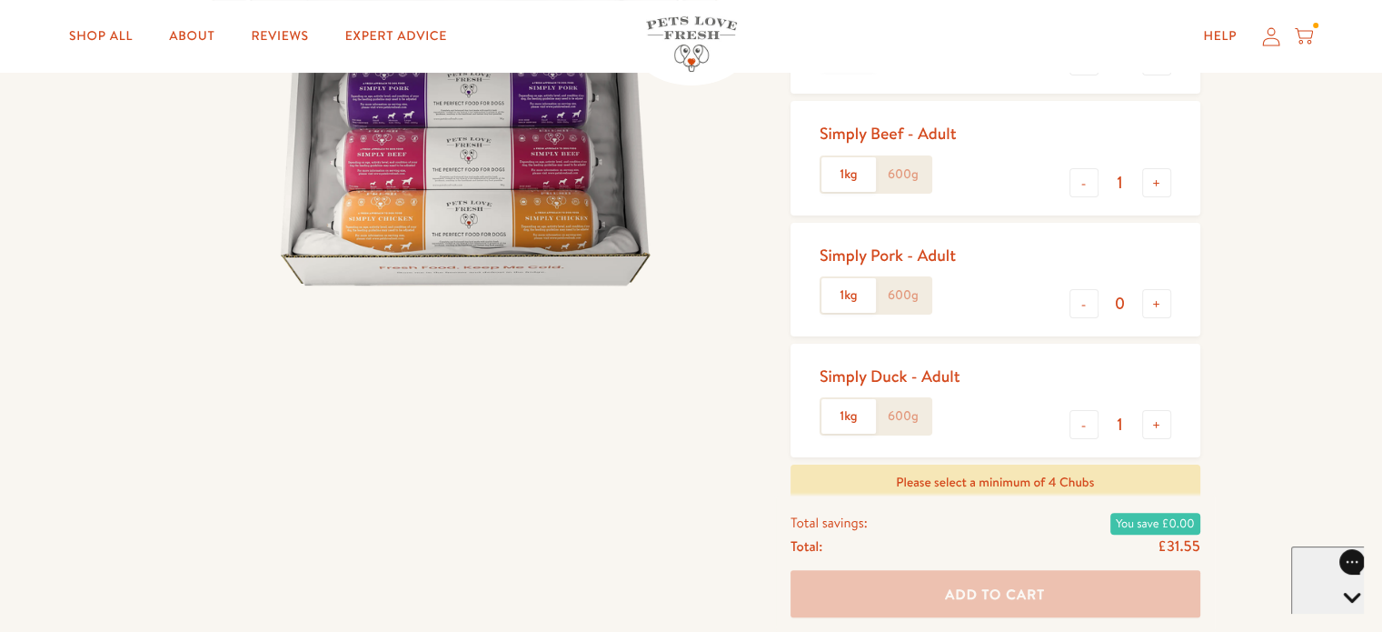
scroll to position [91, 0]
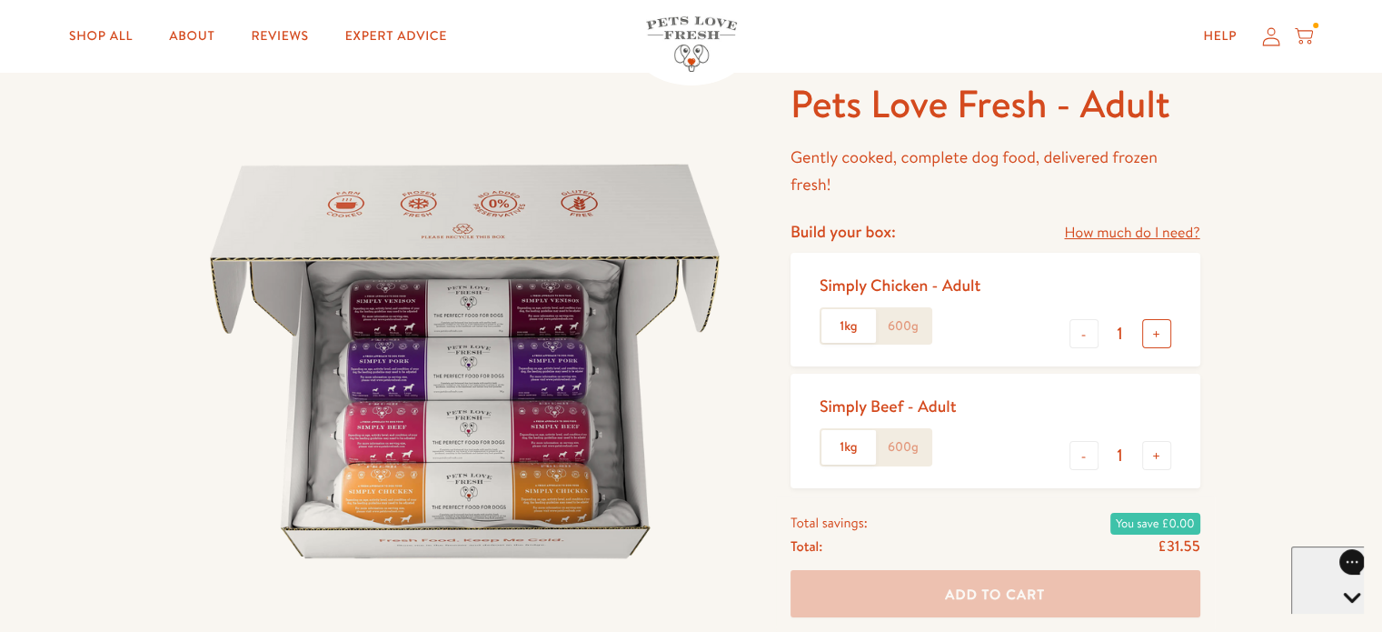
click at [1156, 328] on button "+" at bounding box center [1156, 333] width 29 height 29
type input "2"
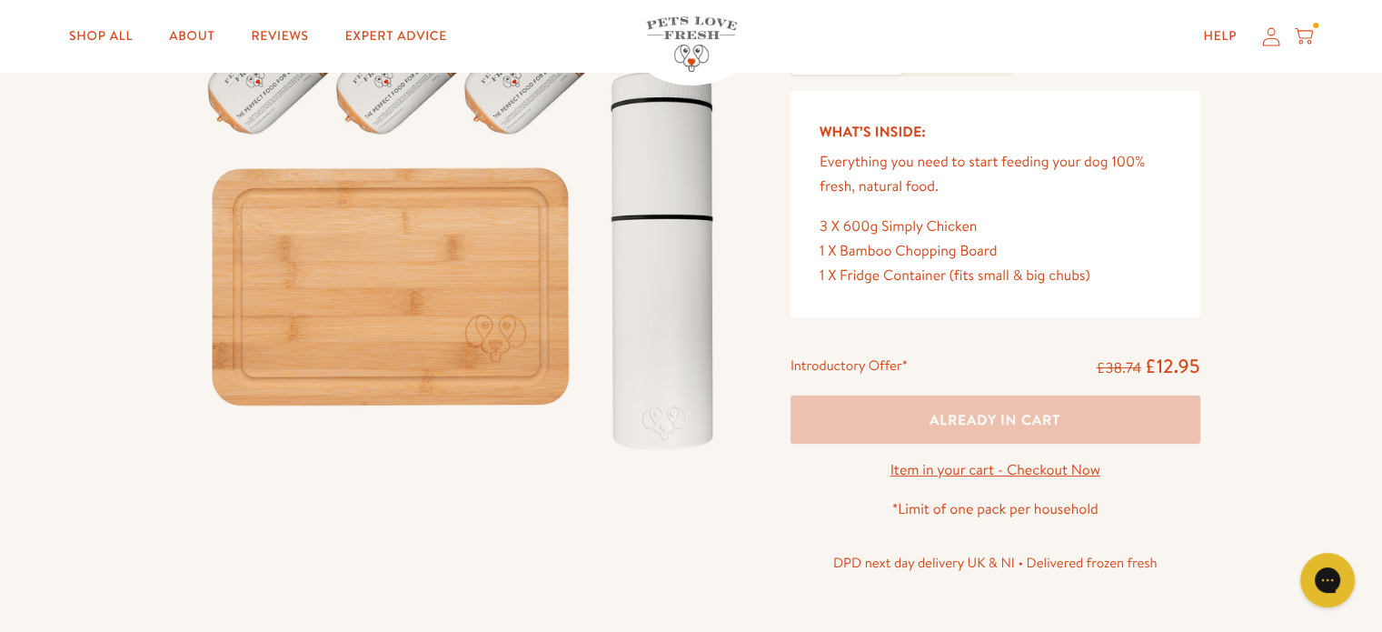
scroll to position [273, 0]
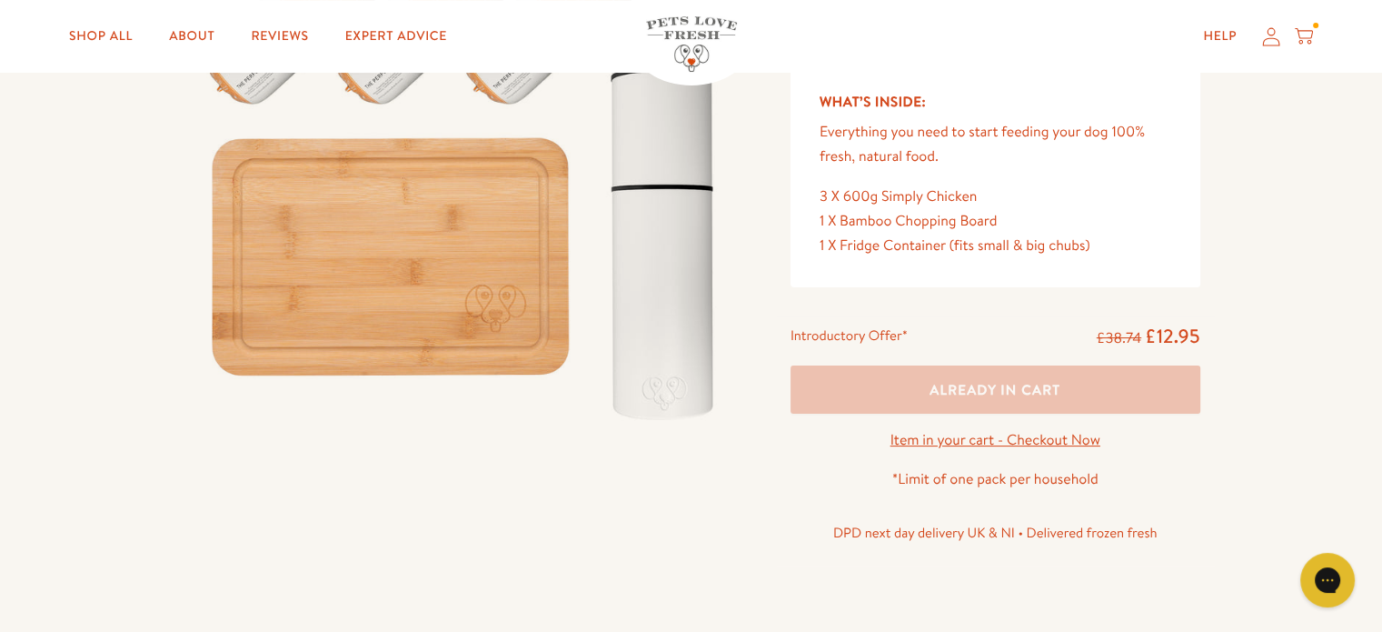
click at [976, 433] on link "Item in your cart - Checkout Now" at bounding box center [995, 440] width 210 height 20
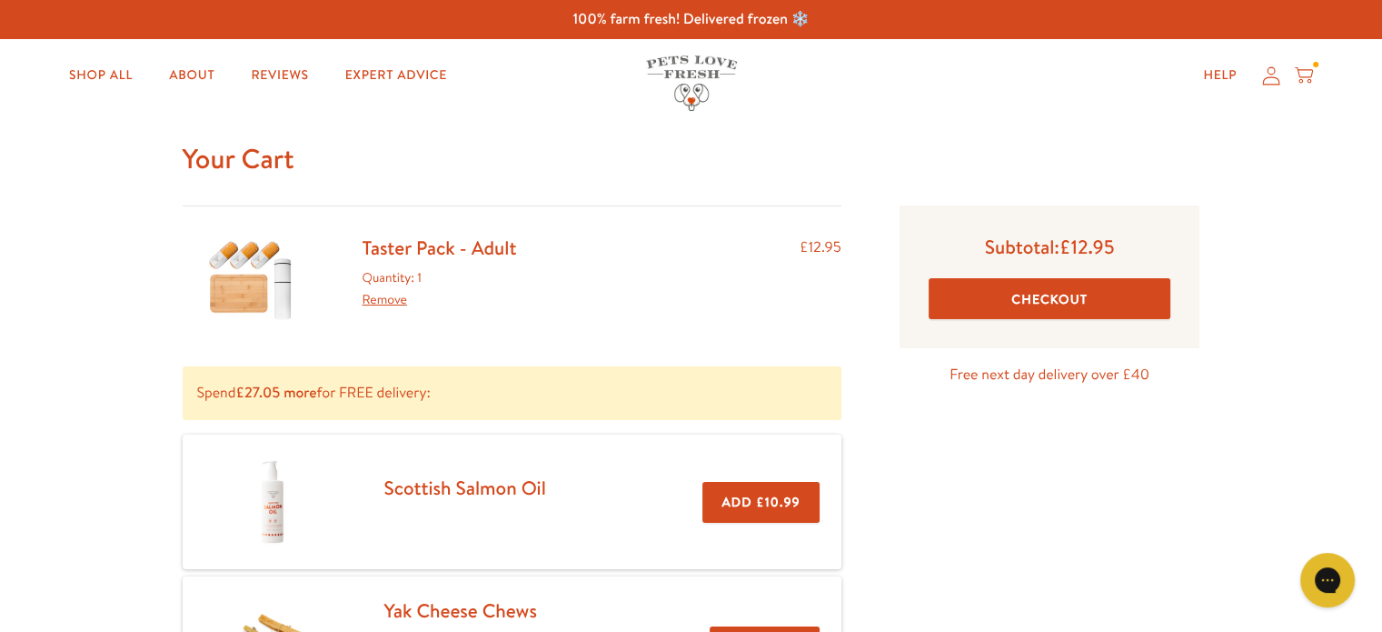
click at [1046, 302] on button "Checkout" at bounding box center [1050, 298] width 243 height 41
